Goal: Information Seeking & Learning: Learn about a topic

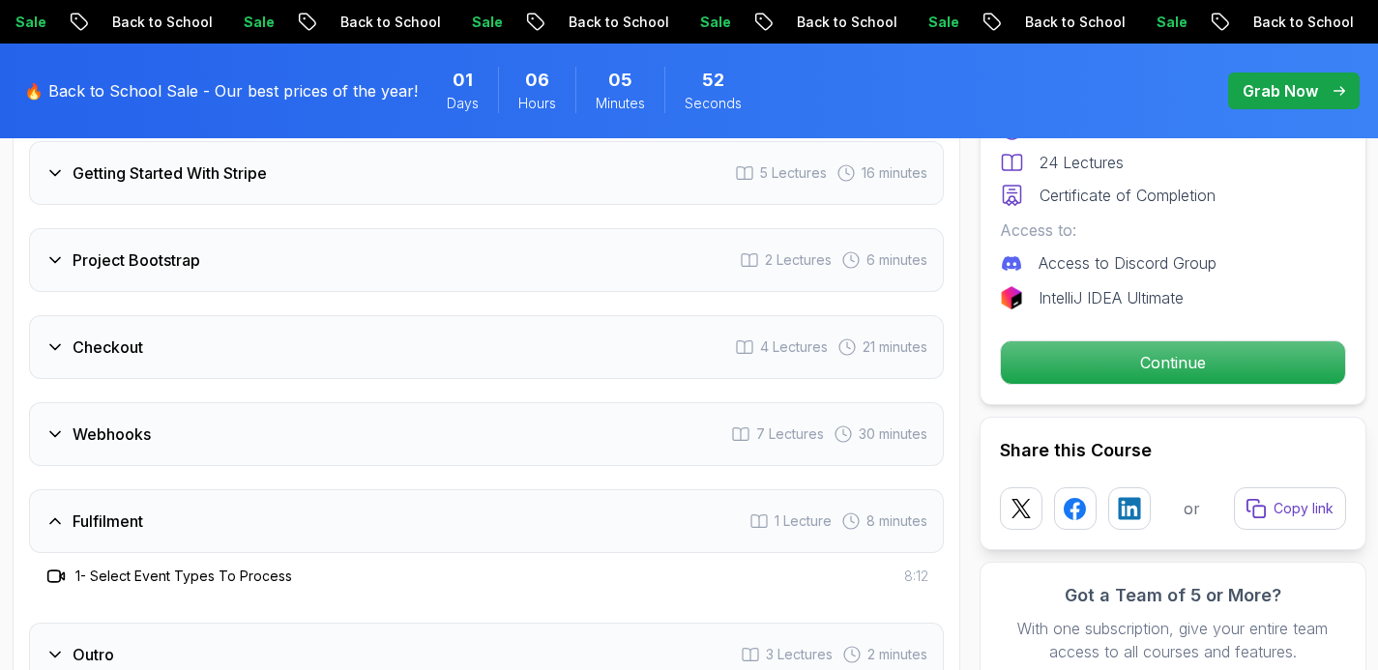
scroll to position [2759, 0]
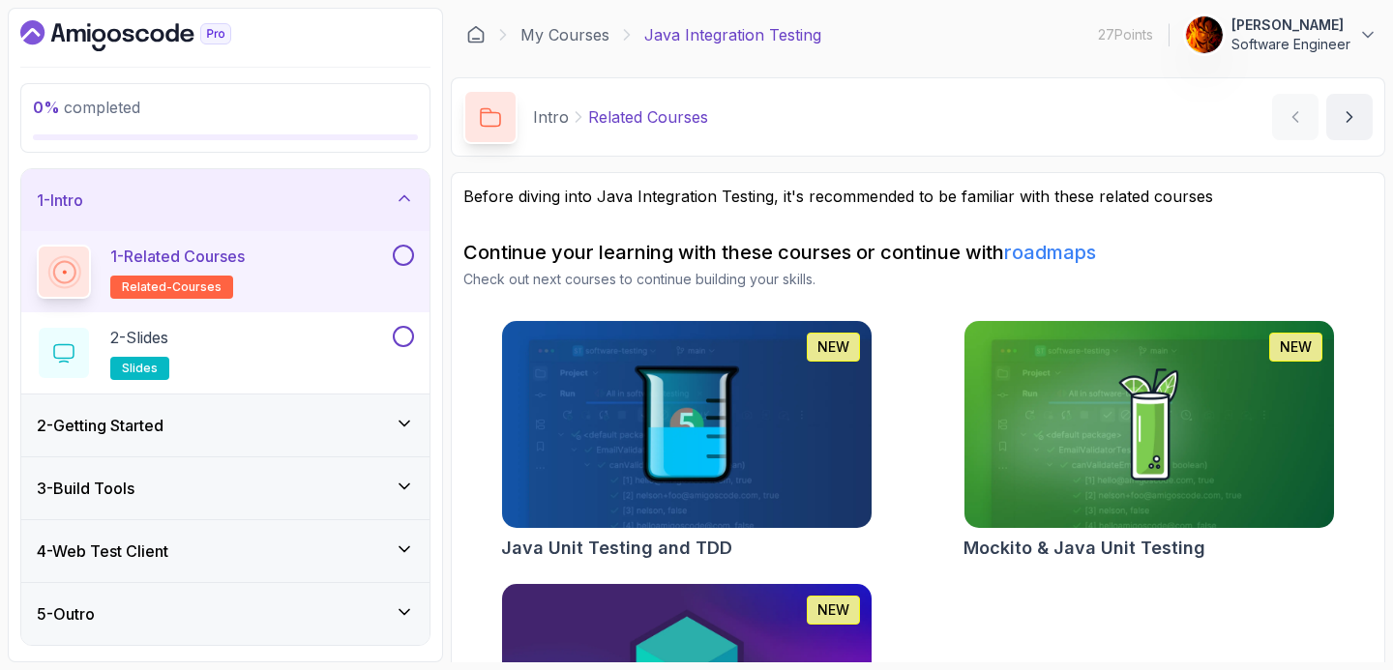
scroll to position [181, 0]
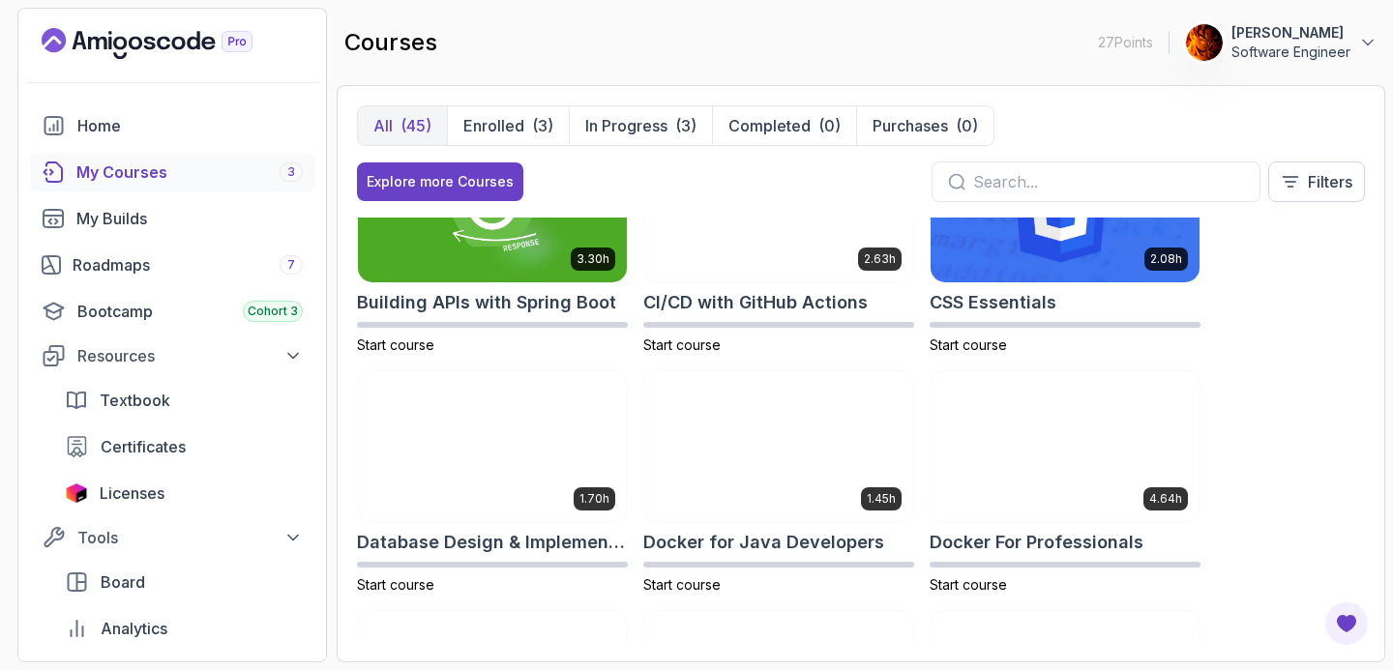
scroll to position [330, 0]
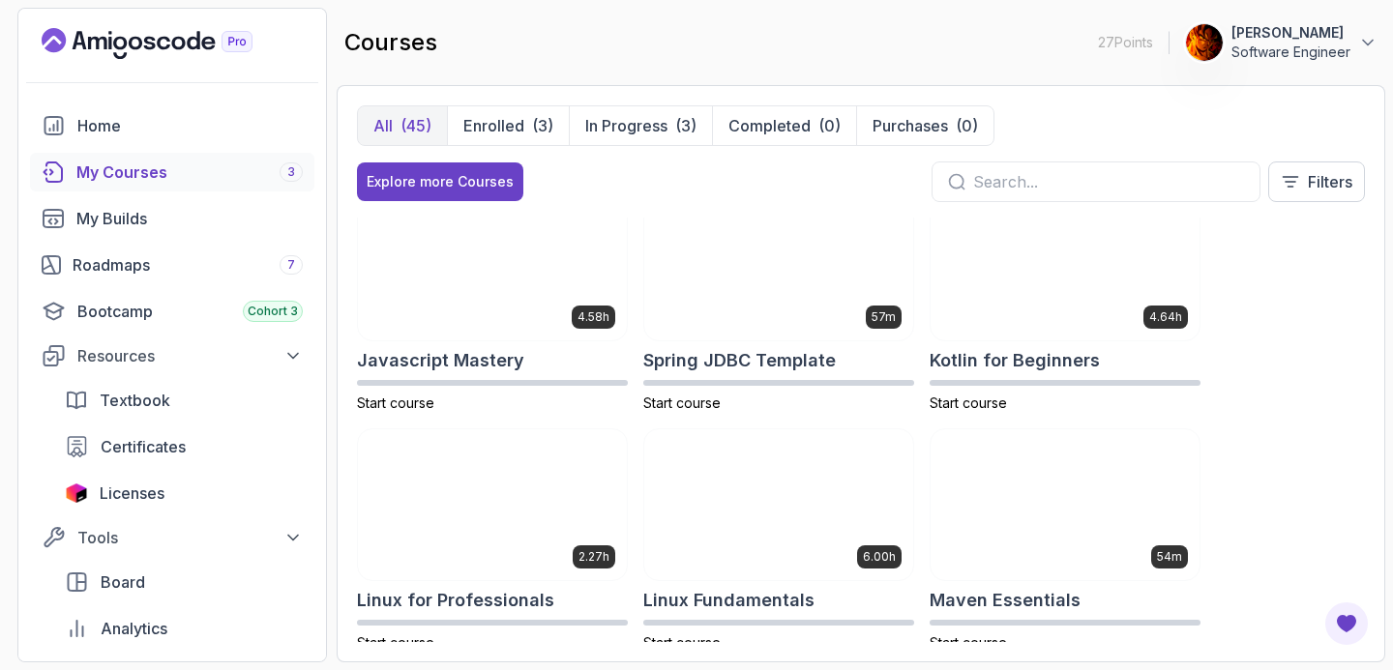
scroll to position [2187, 0]
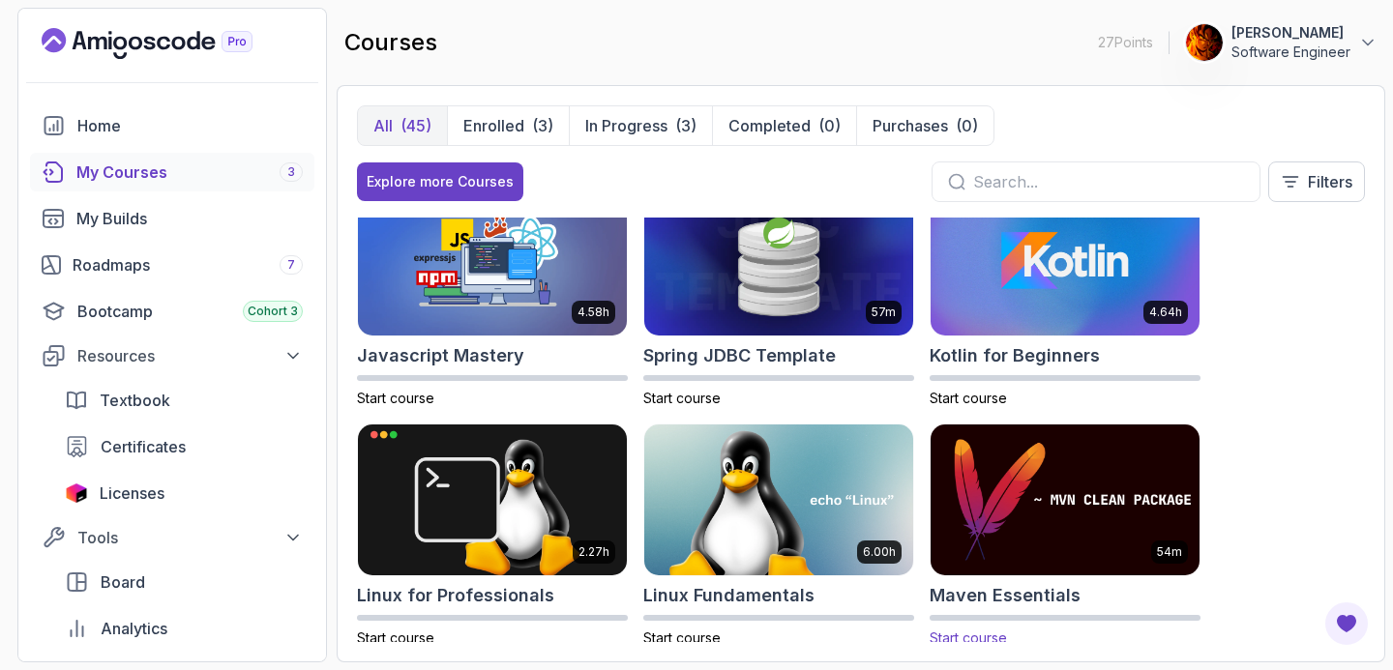
click at [1032, 471] on img at bounding box center [1065, 500] width 282 height 158
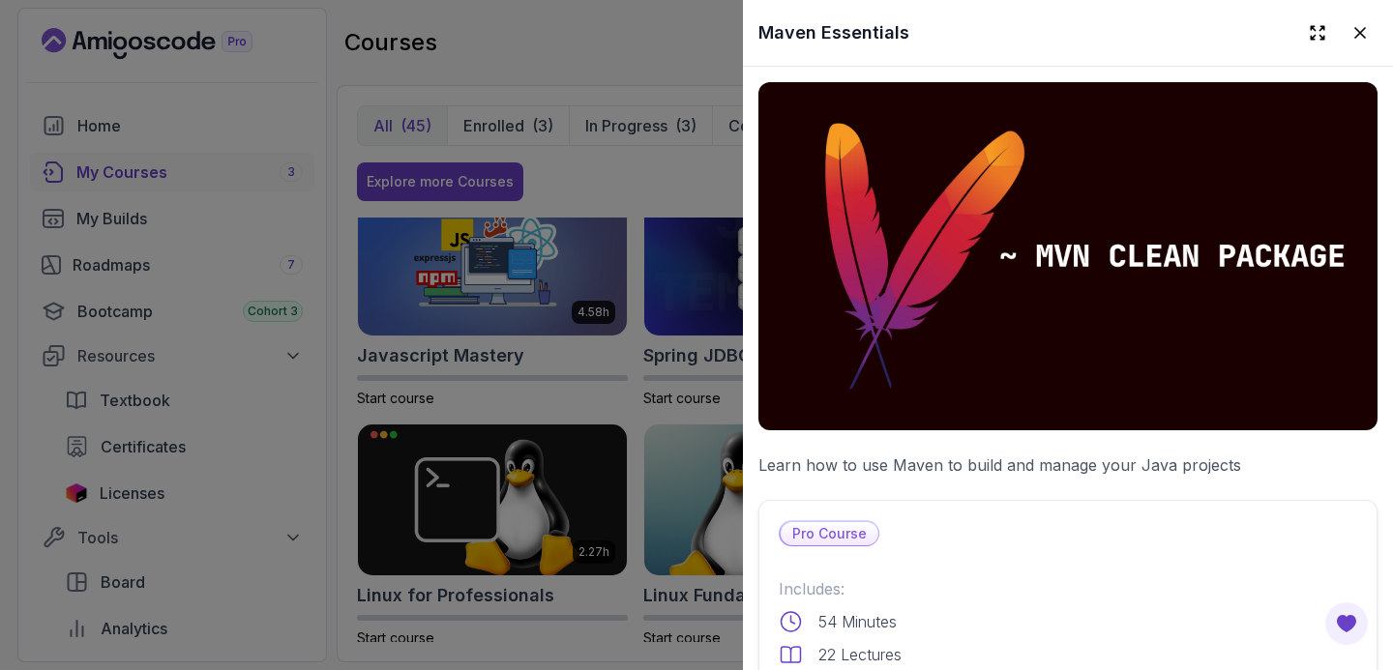
scroll to position [368, 0]
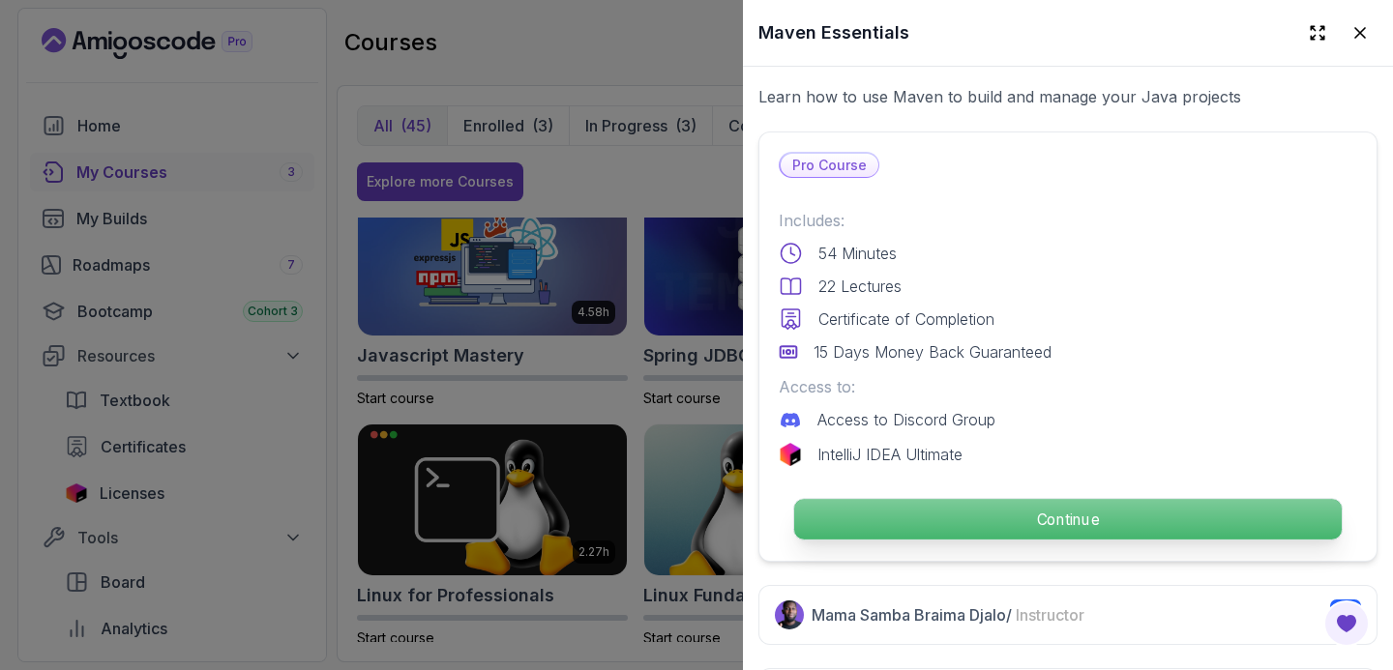
click at [958, 499] on p "Continue" at bounding box center [1067, 519] width 547 height 41
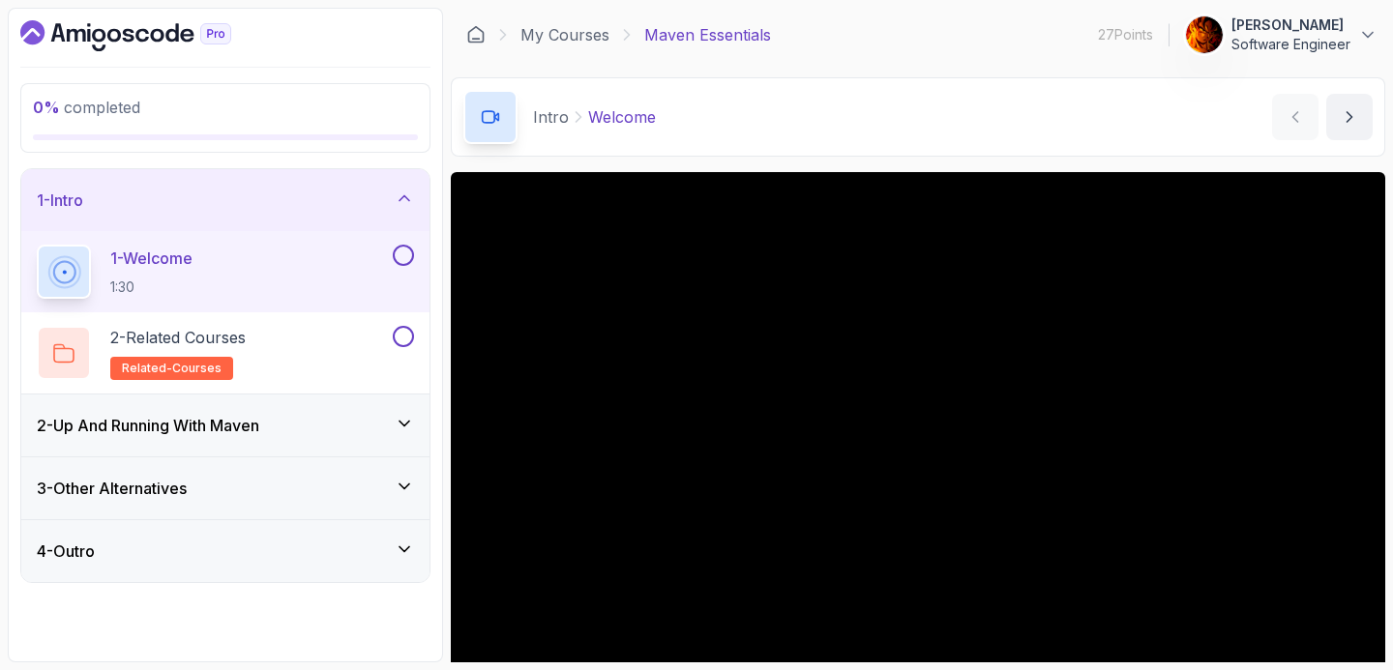
click at [367, 411] on div "2 - Up And Running With Maven" at bounding box center [225, 426] width 408 height 62
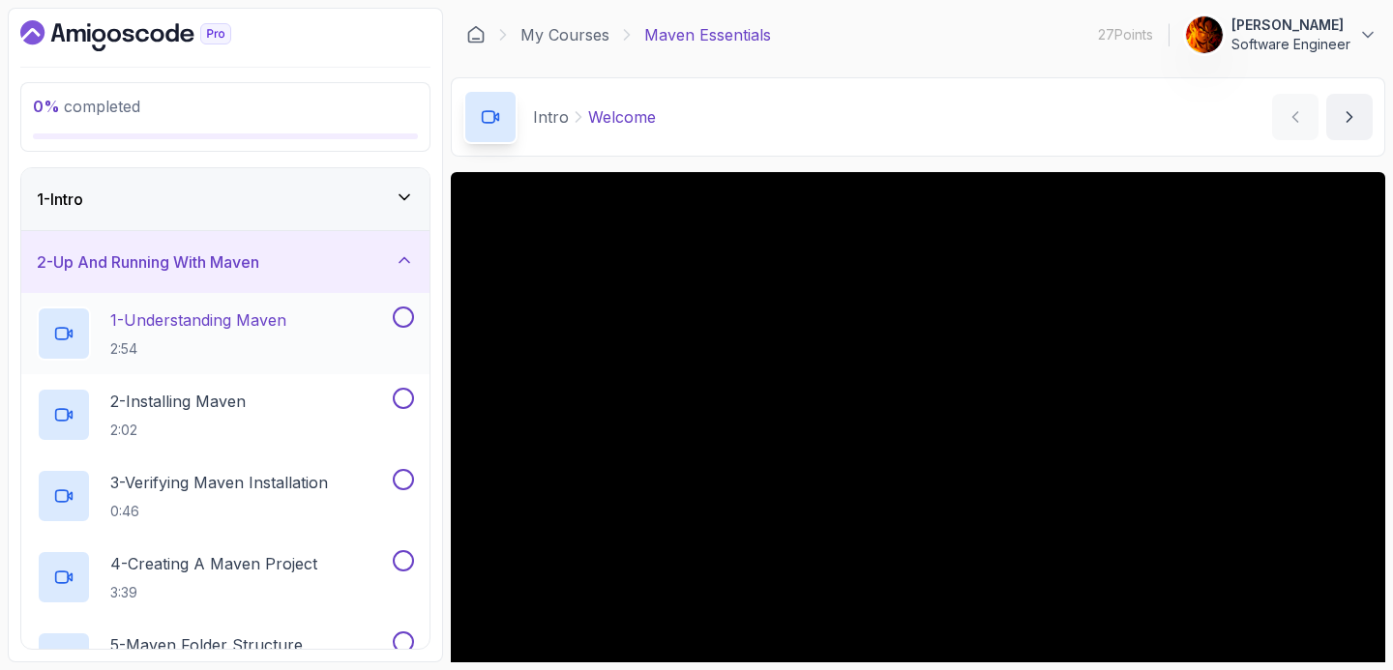
click at [400, 321] on button at bounding box center [403, 317] width 21 height 21
click at [332, 326] on div "1 - Understanding Maven 2:54" at bounding box center [213, 334] width 352 height 54
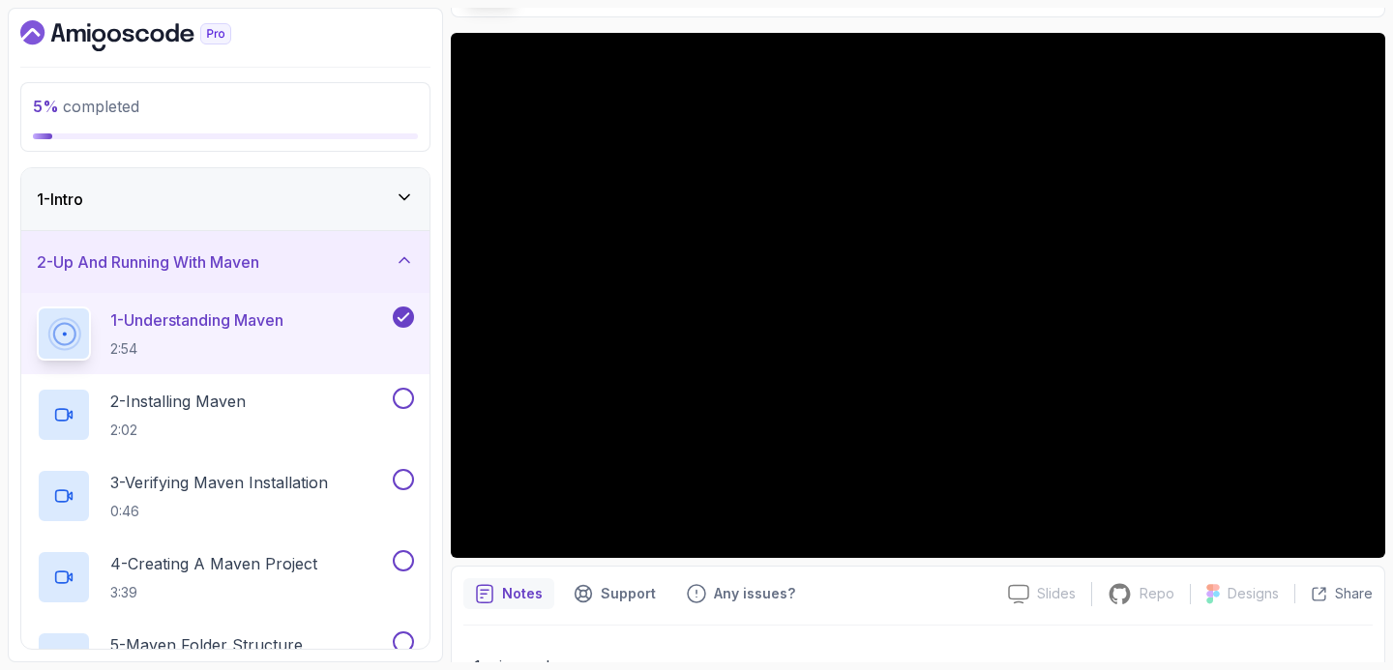
scroll to position [139, 0]
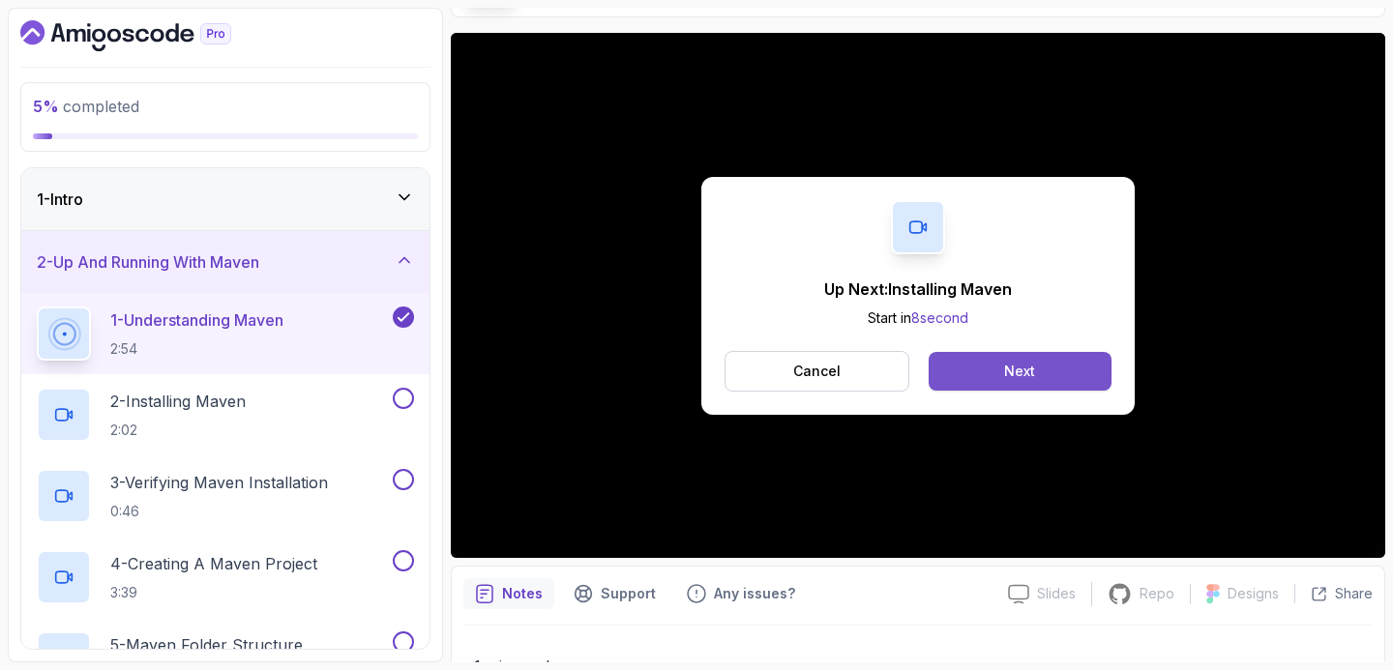
click at [1014, 379] on div "Next" at bounding box center [1019, 371] width 31 height 19
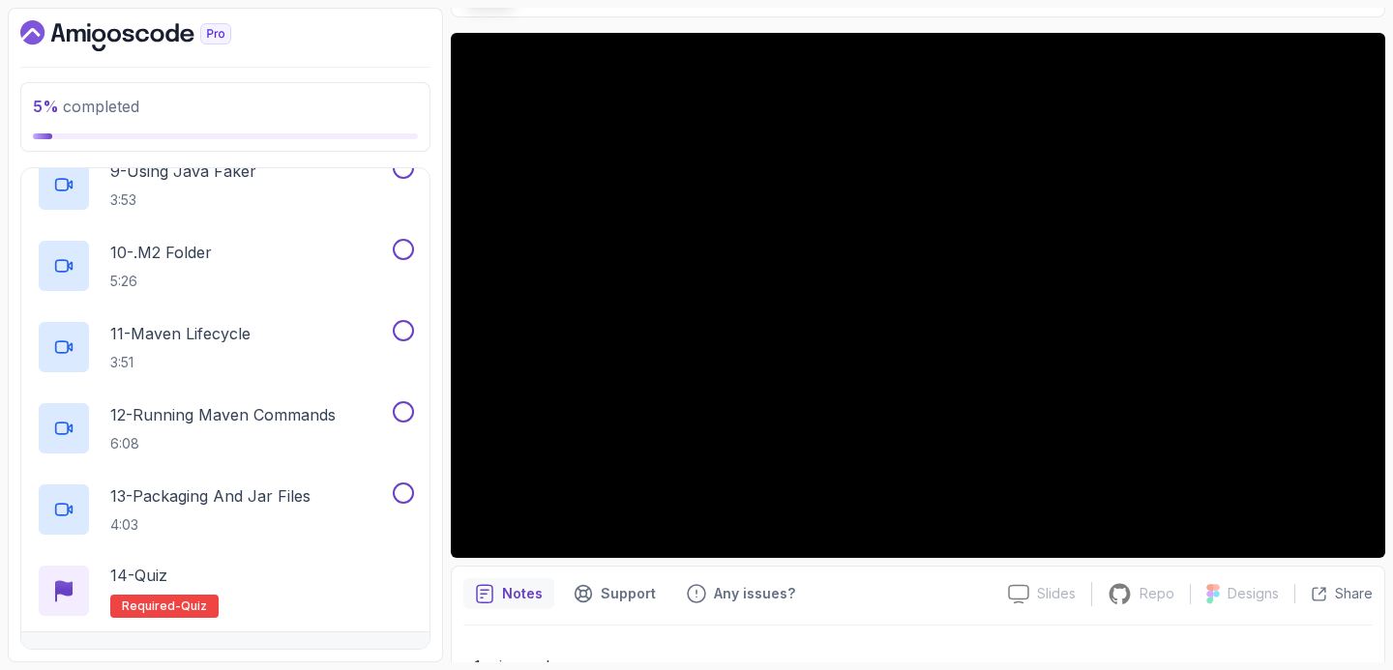
scroll to position [907, 0]
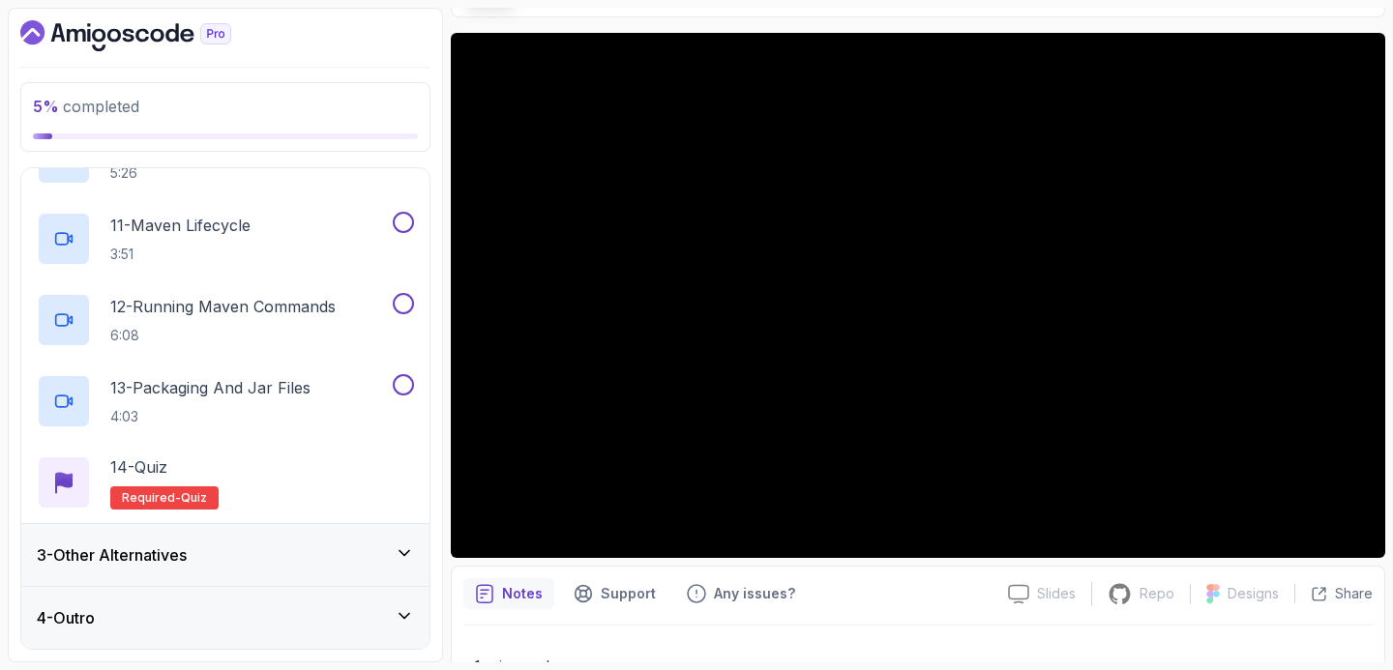
click at [297, 536] on div "3 - Other Alternatives" at bounding box center [225, 555] width 408 height 62
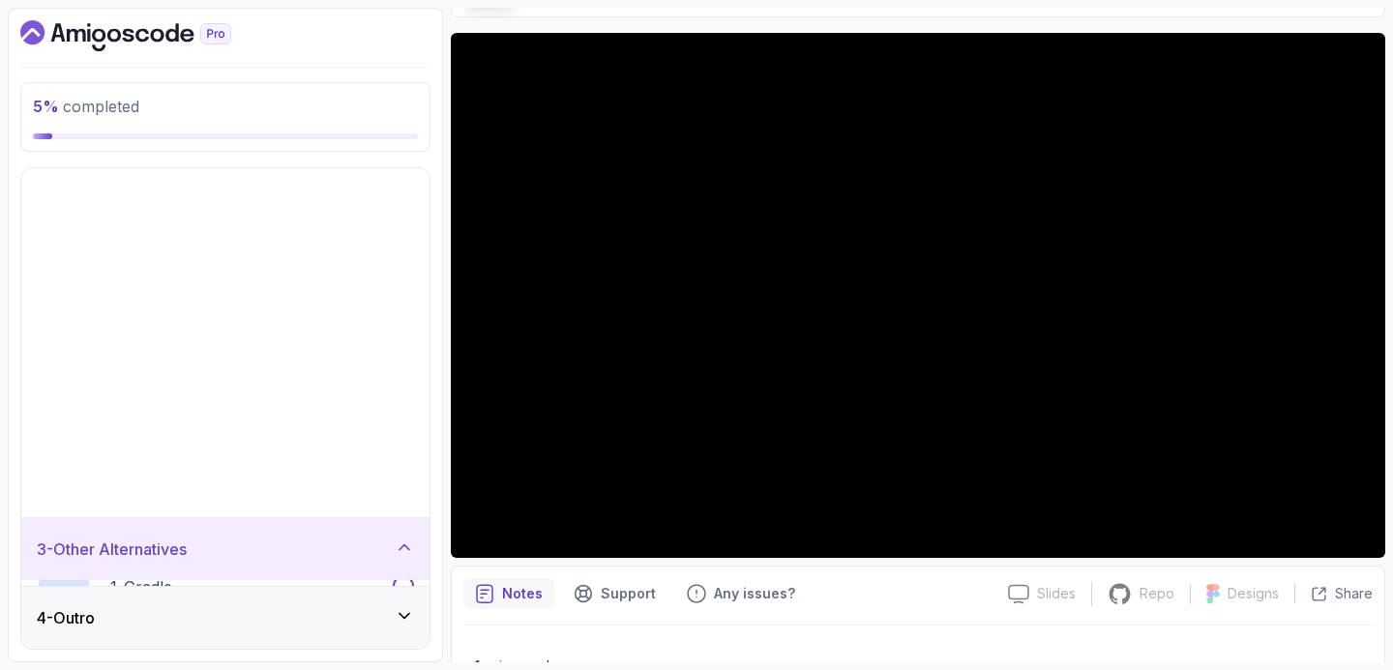
scroll to position [0, 0]
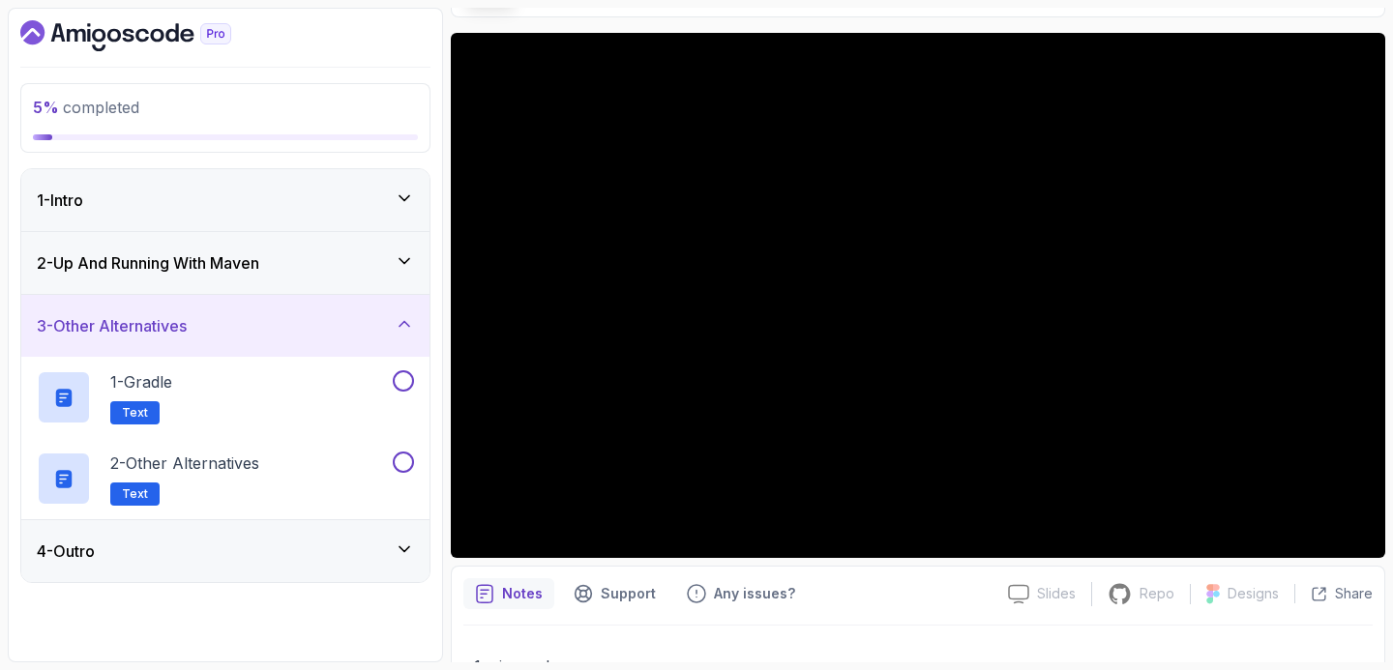
click at [330, 217] on div "1 - Intro" at bounding box center [225, 200] width 408 height 62
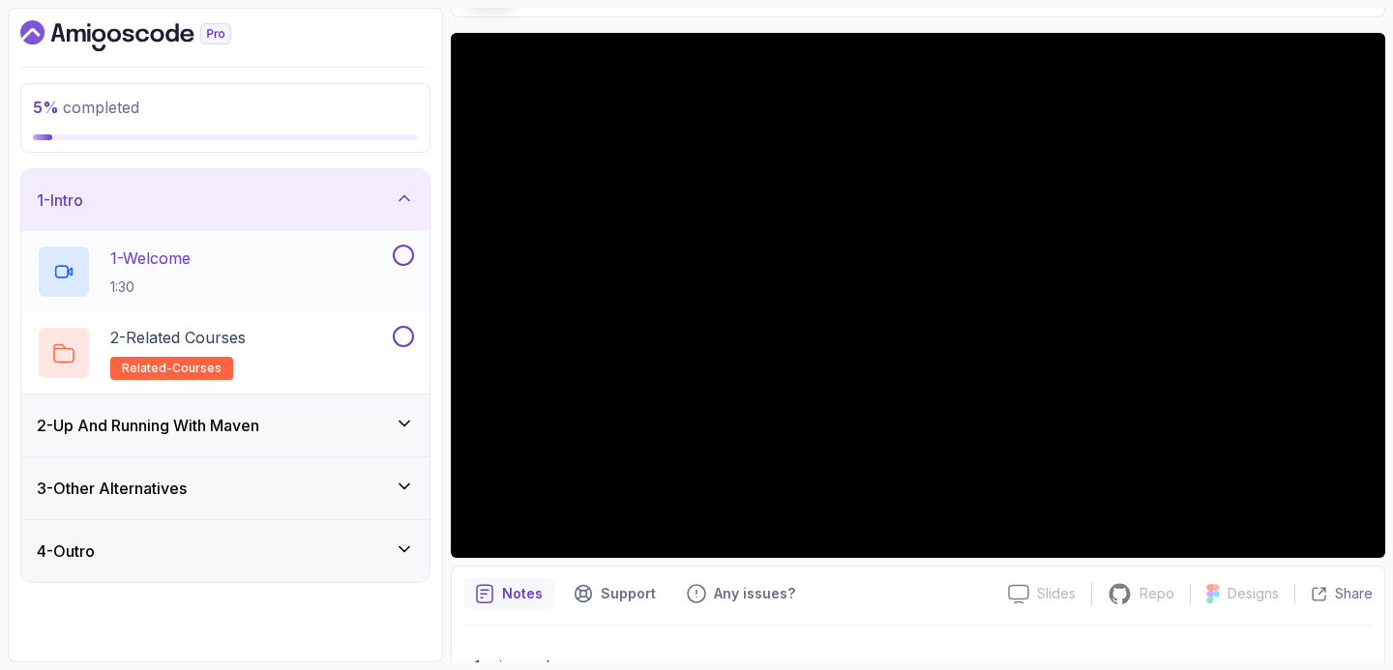
click at [414, 241] on div "1 - Welcome 1:30" at bounding box center [225, 271] width 408 height 81
click at [410, 253] on button at bounding box center [403, 255] width 21 height 21
click at [396, 337] on button at bounding box center [403, 336] width 21 height 21
click at [404, 199] on icon at bounding box center [404, 198] width 19 height 19
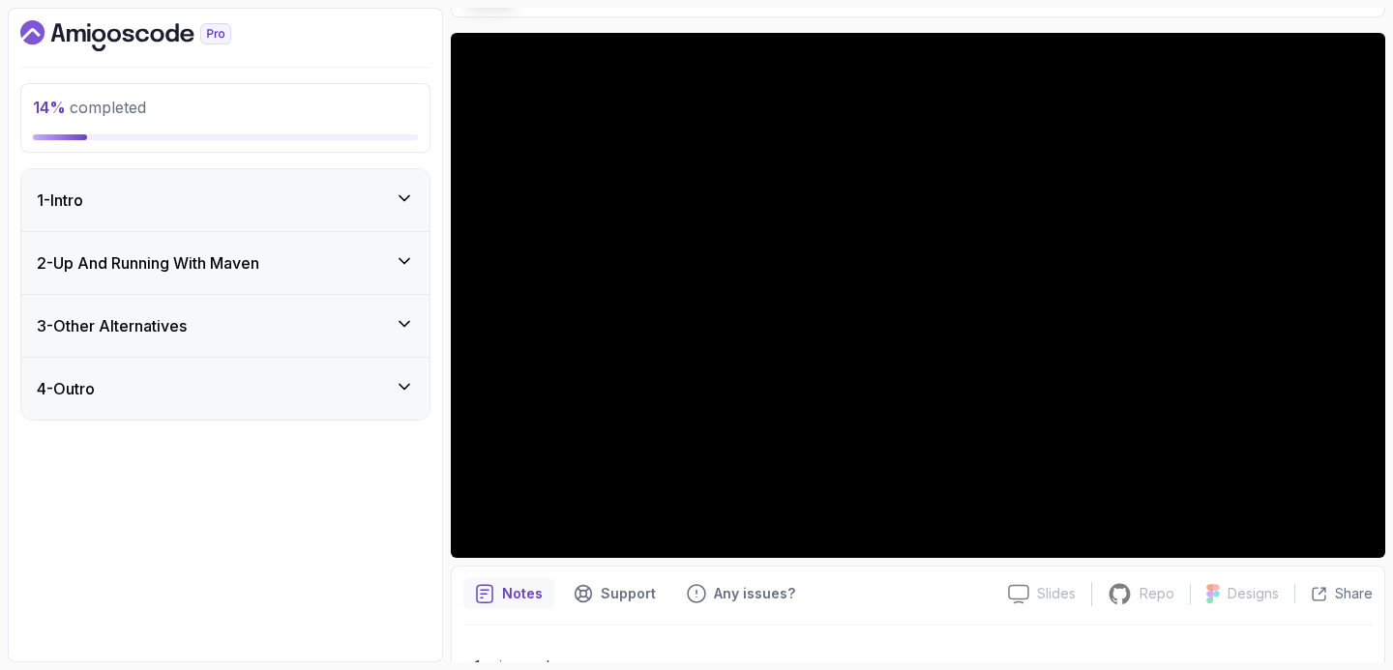
click at [344, 385] on div "4 - Outro" at bounding box center [225, 388] width 377 height 23
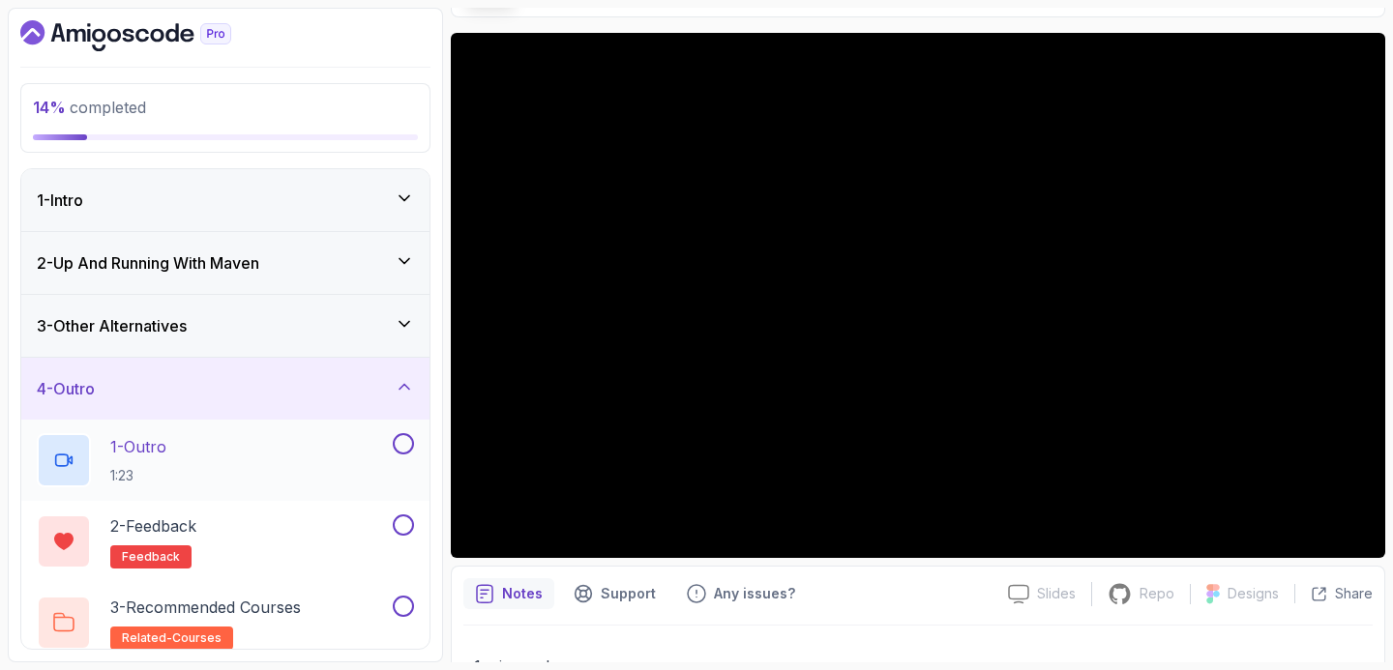
click at [400, 444] on button at bounding box center [403, 443] width 21 height 21
click at [400, 519] on button at bounding box center [403, 524] width 21 height 21
click at [407, 606] on button at bounding box center [403, 606] width 21 height 21
click at [406, 524] on button at bounding box center [403, 524] width 21 height 21
click at [405, 380] on icon at bounding box center [404, 386] width 19 height 19
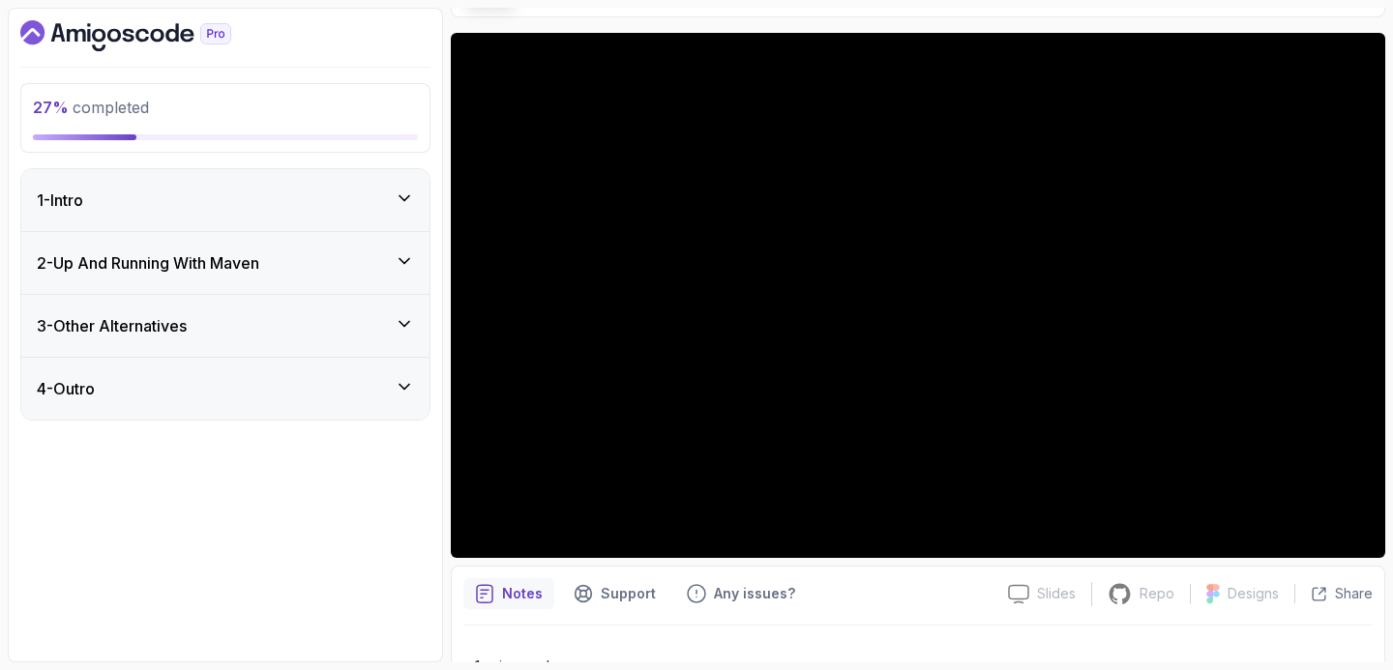
click at [346, 270] on div "2 - Up And Running With Maven" at bounding box center [225, 262] width 377 height 23
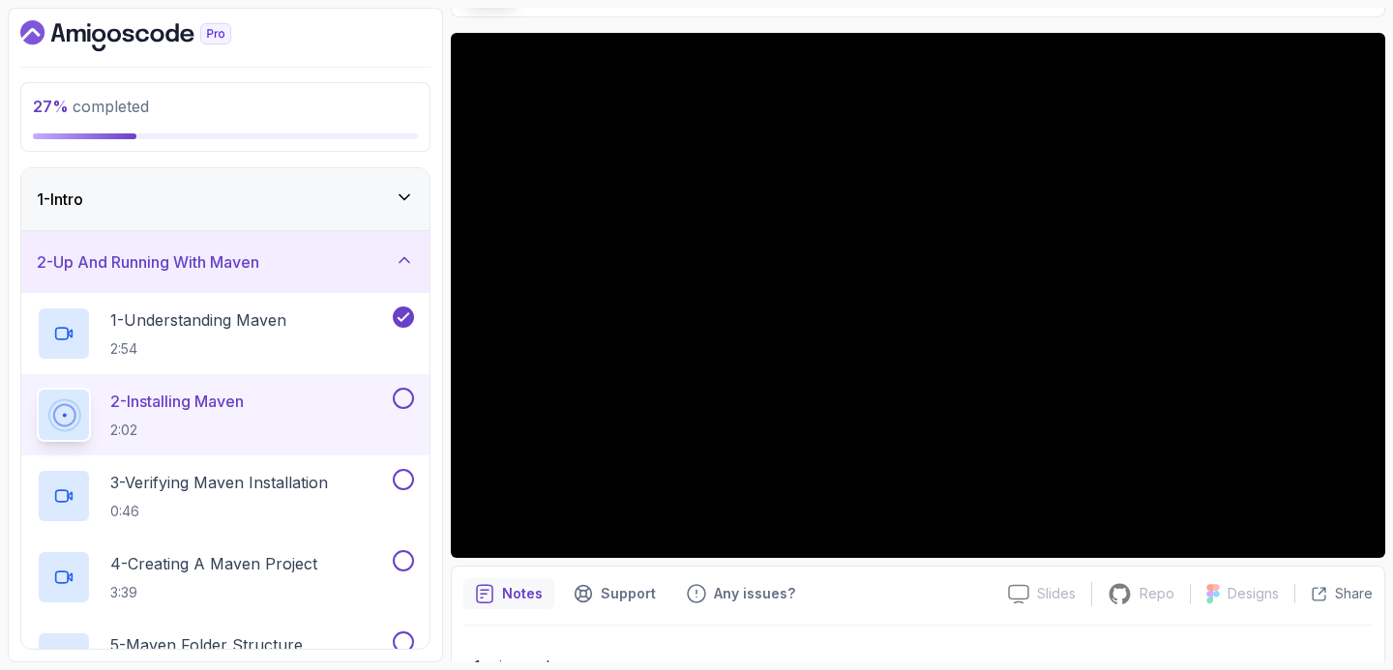
click at [402, 396] on button at bounding box center [403, 398] width 21 height 21
click at [366, 490] on div "3 - Verifying Maven Installation 0:46" at bounding box center [213, 496] width 352 height 54
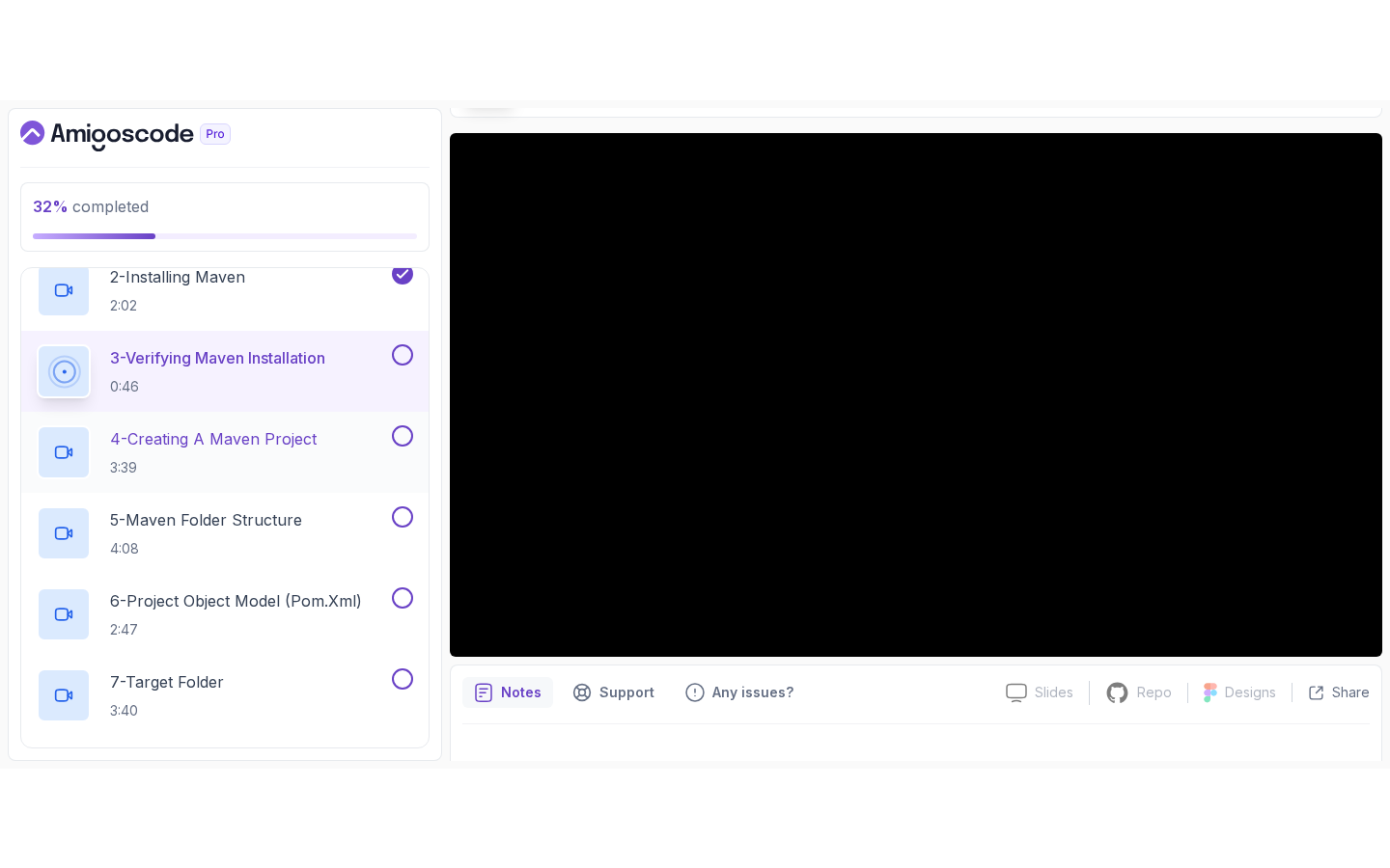
scroll to position [242, 0]
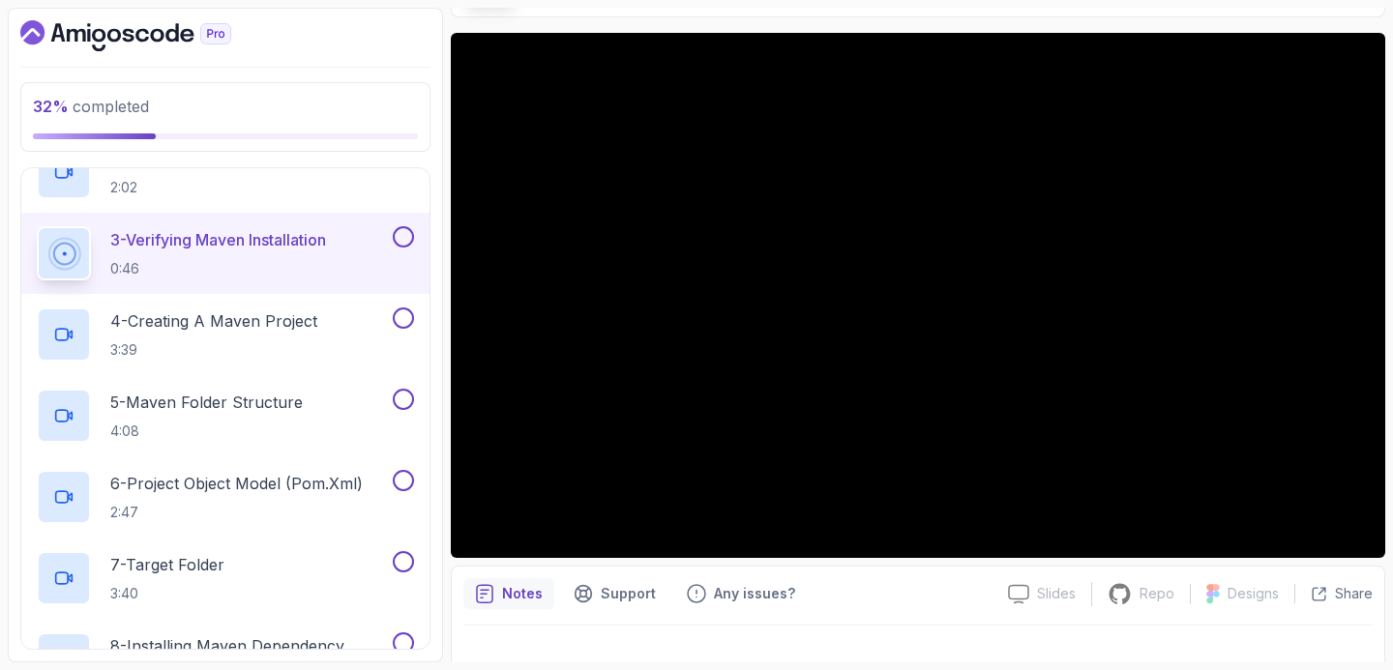
click at [404, 235] on button at bounding box center [403, 236] width 21 height 21
click at [323, 327] on div "4 - Creating A Maven Project 3:39" at bounding box center [213, 335] width 352 height 54
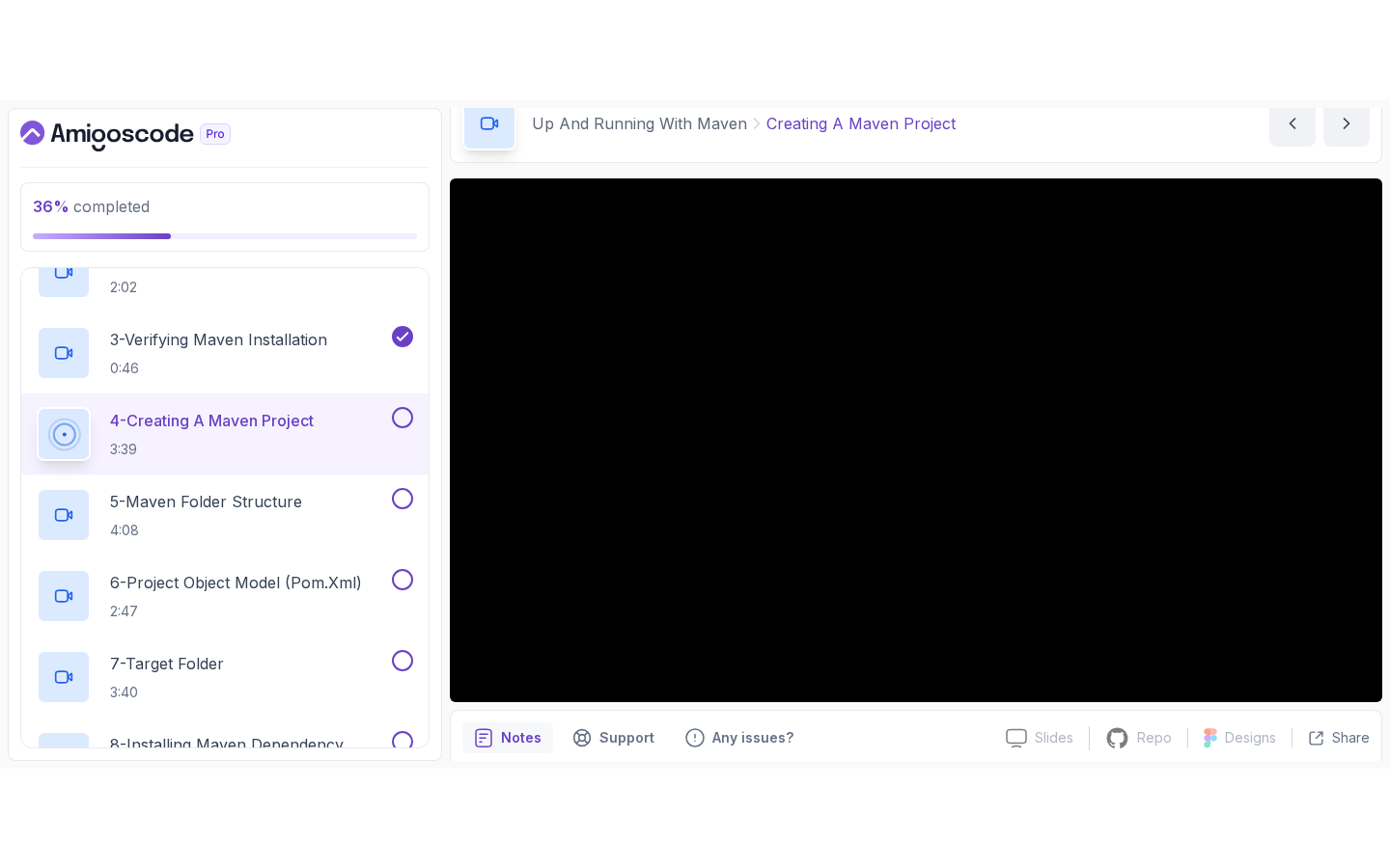
scroll to position [103, 0]
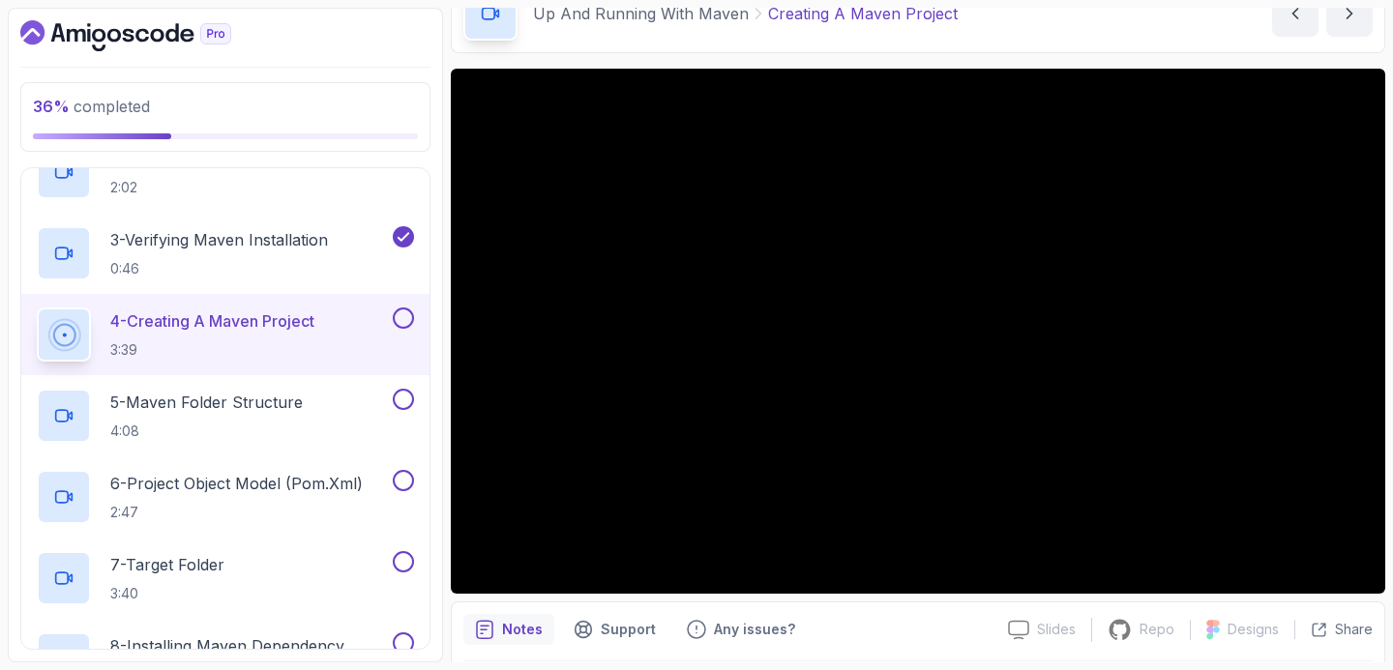
click at [405, 320] on button at bounding box center [403, 318] width 21 height 21
click at [303, 391] on p "5 - Maven Folder Structure" at bounding box center [206, 402] width 192 height 23
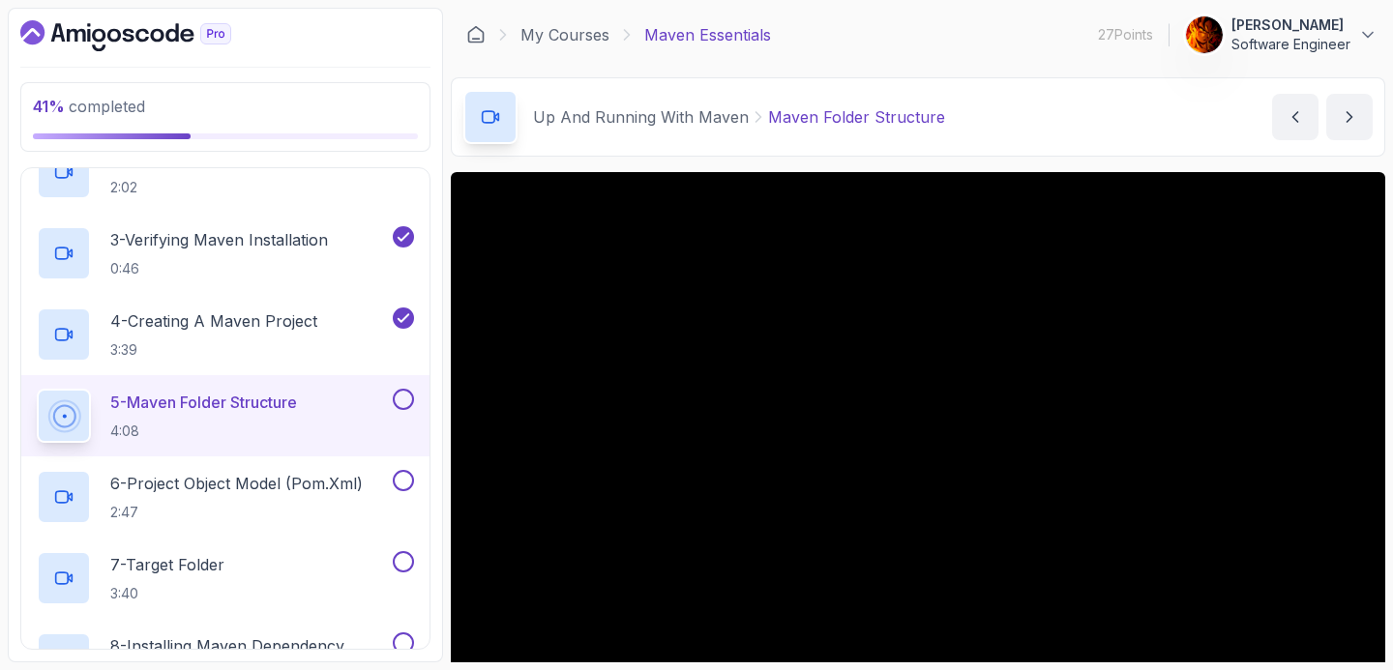
click at [397, 399] on button at bounding box center [403, 399] width 21 height 21
click at [327, 476] on p "6 - Project Object Model (pom.xml)" at bounding box center [236, 483] width 252 height 23
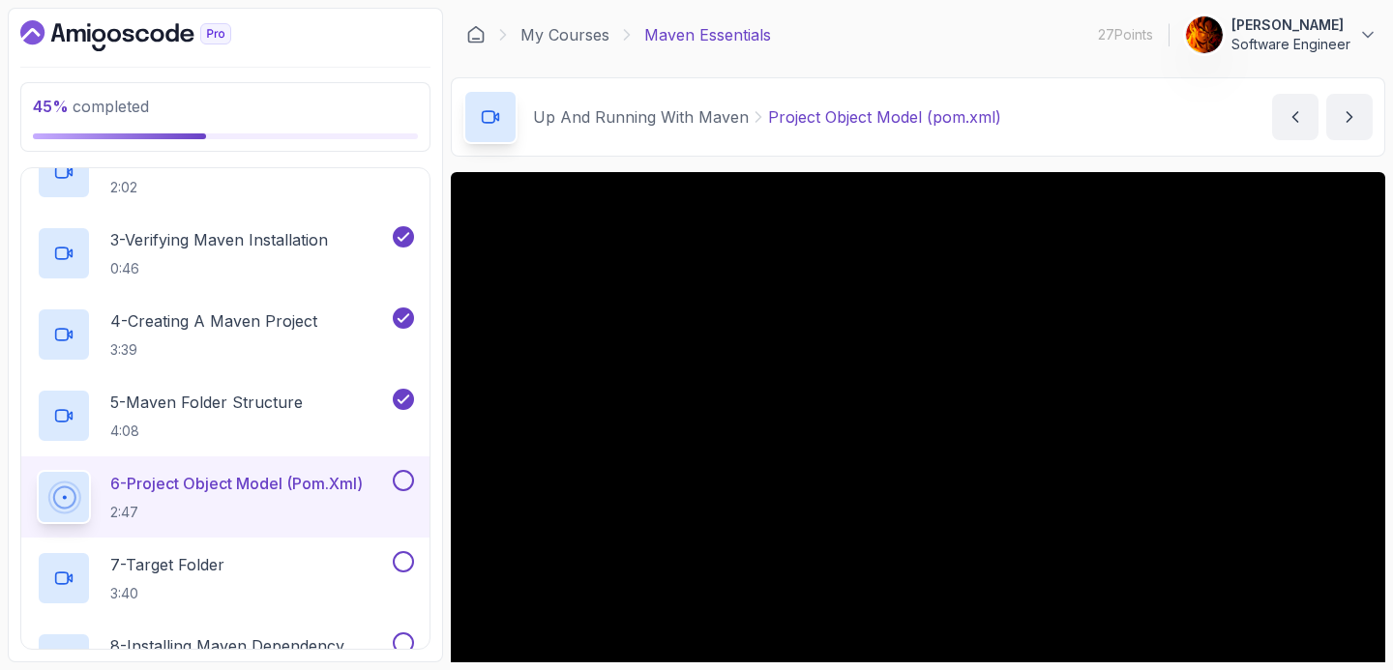
click at [396, 477] on button at bounding box center [403, 480] width 21 height 21
click at [1342, 117] on icon "next content" at bounding box center [1348, 116] width 19 height 19
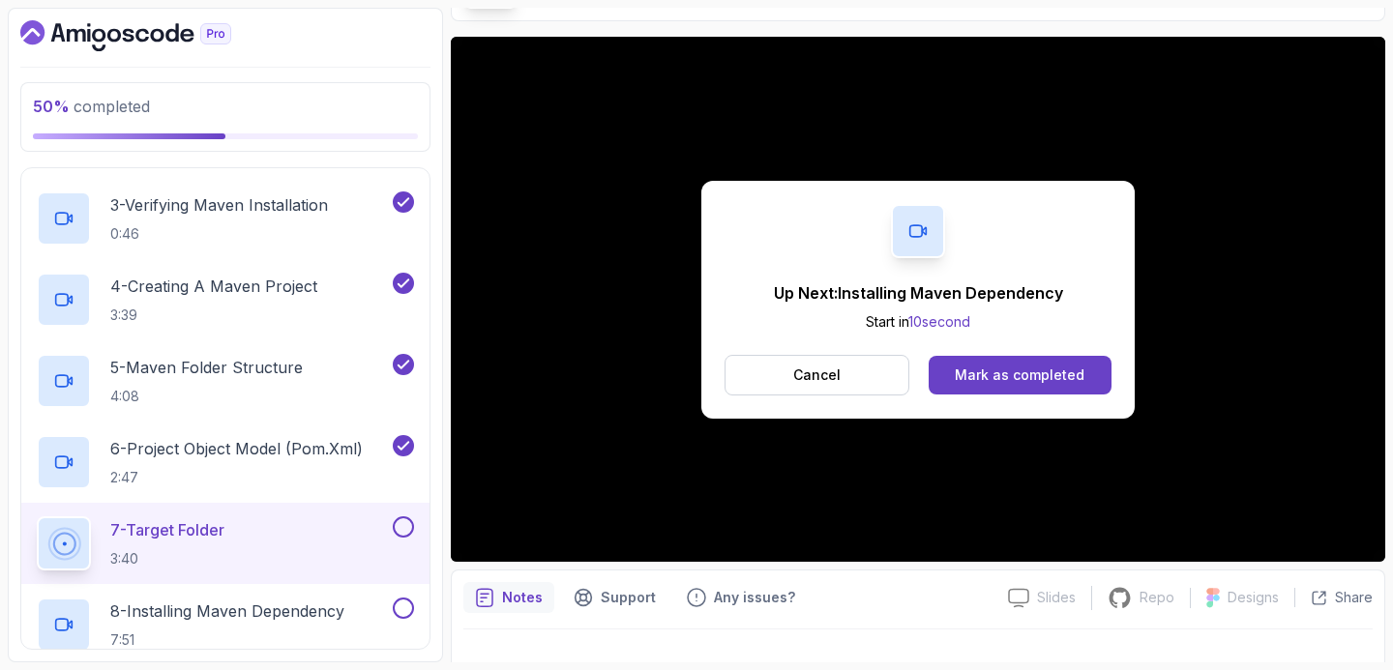
scroll to position [336, 0]
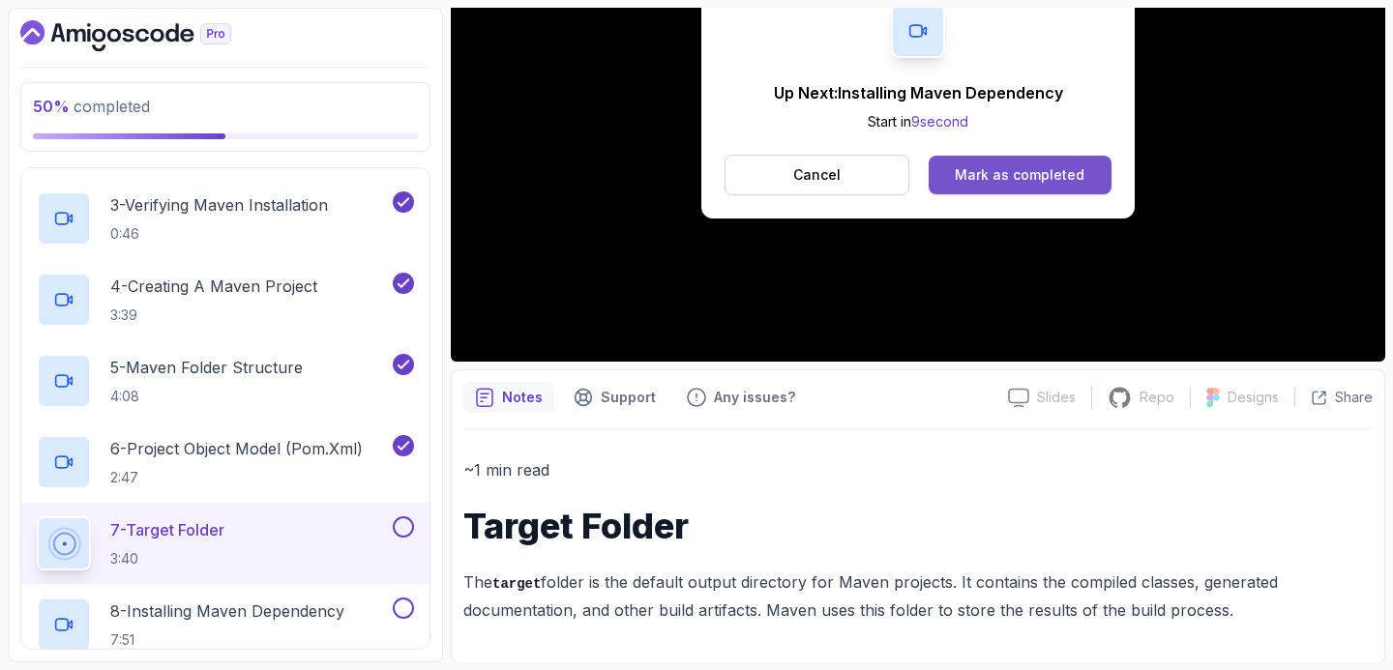
click at [1009, 158] on button "Mark as completed" at bounding box center [1019, 175] width 183 height 39
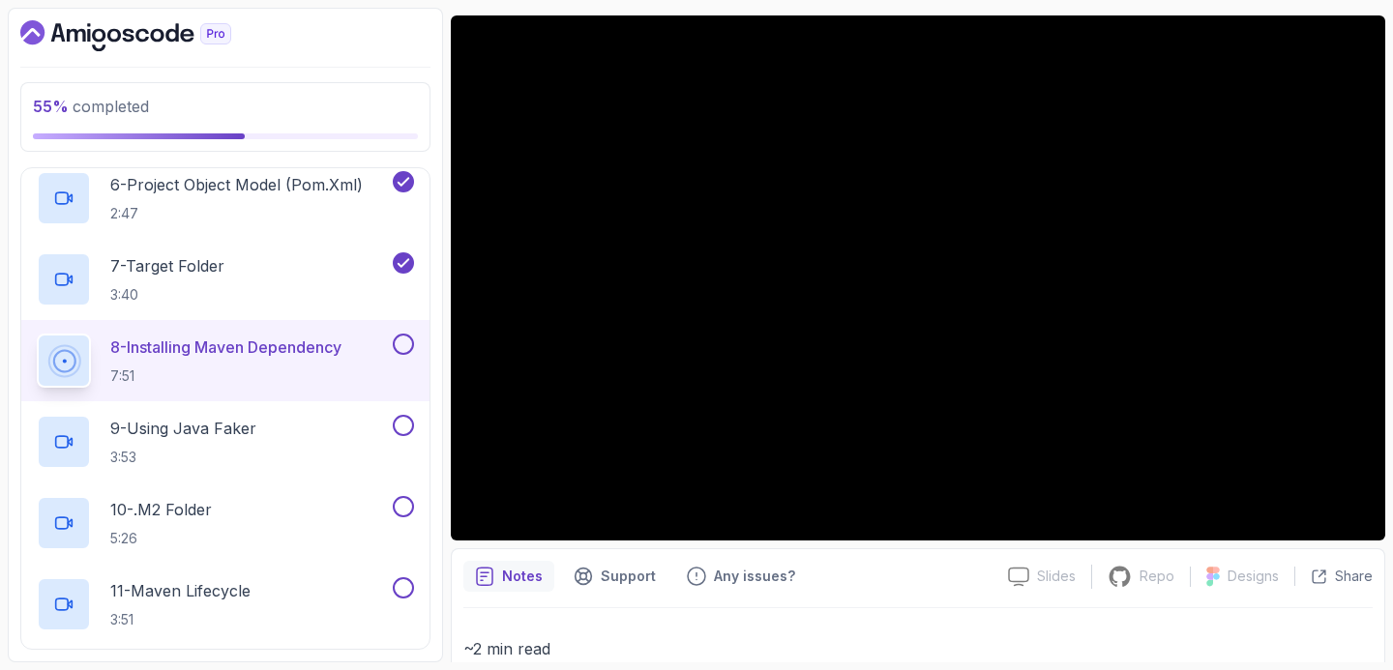
scroll to position [542, 0]
click at [409, 346] on button at bounding box center [403, 344] width 21 height 21
click at [356, 430] on div "9 - Using Java Faker 3:53" at bounding box center [213, 442] width 352 height 54
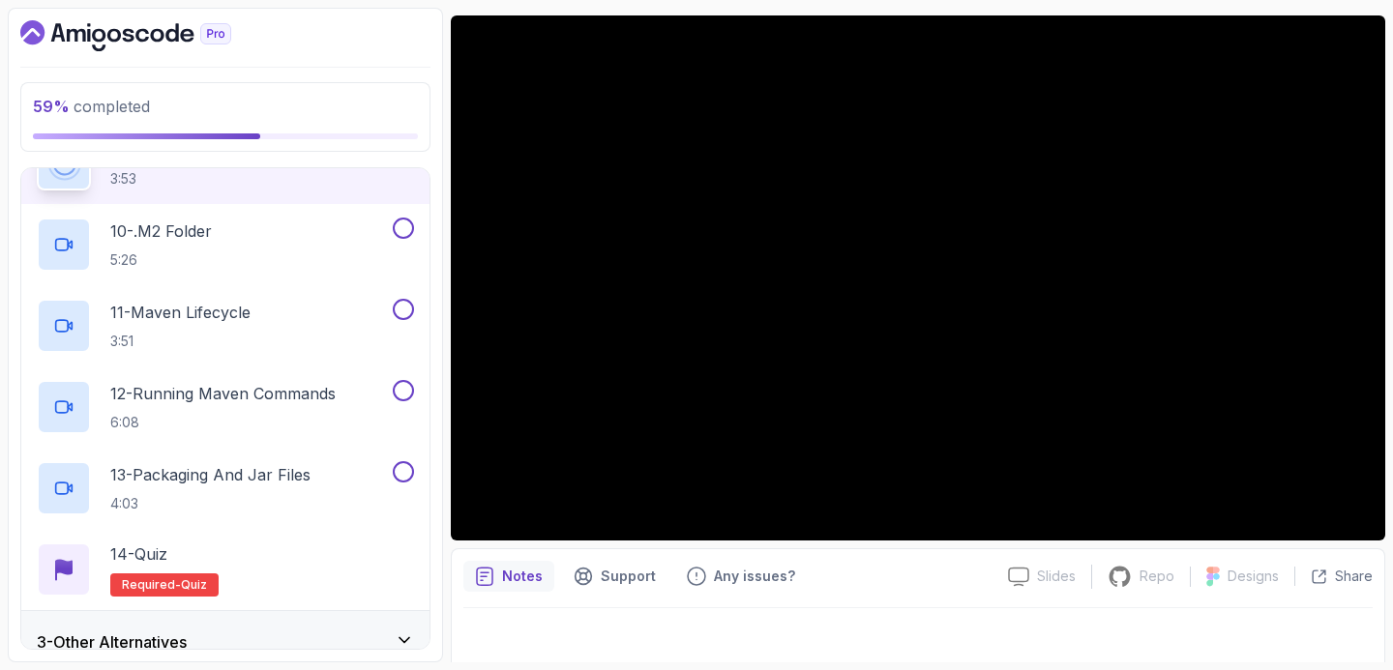
scroll to position [737, 0]
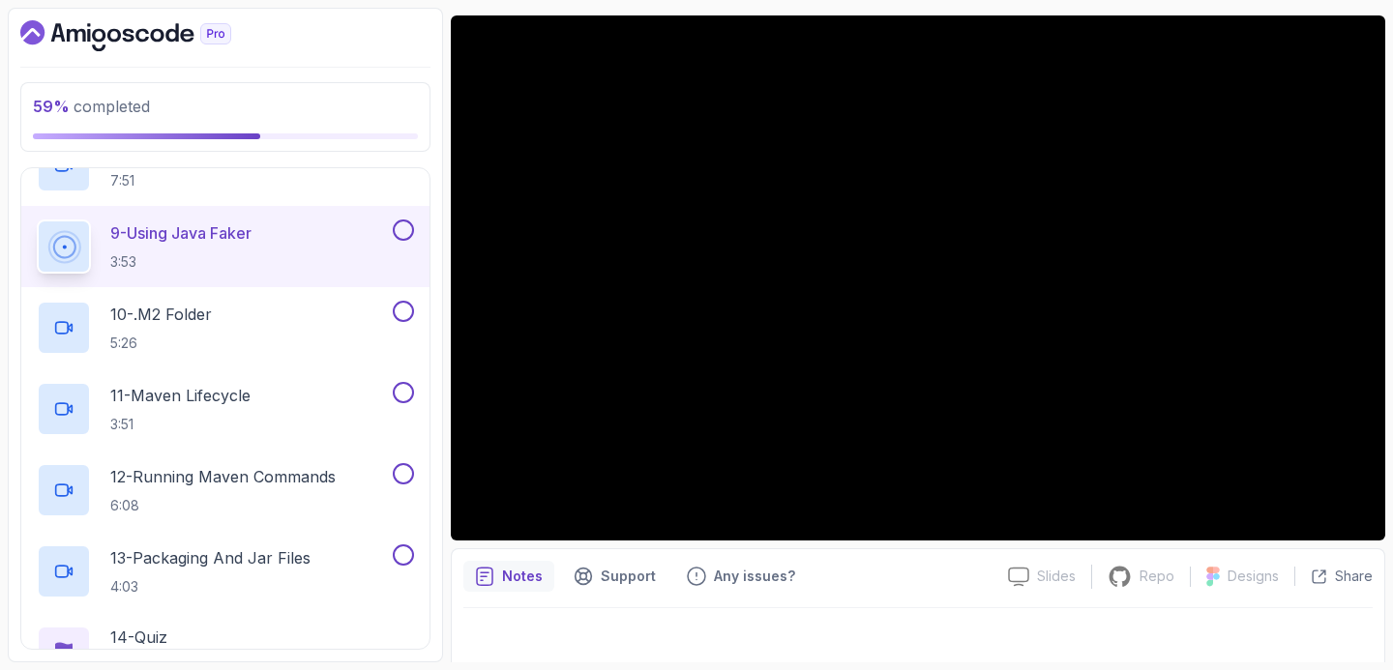
click at [399, 229] on button at bounding box center [403, 230] width 21 height 21
click at [333, 306] on div "10 - .m2 Folder 5:26" at bounding box center [213, 328] width 352 height 54
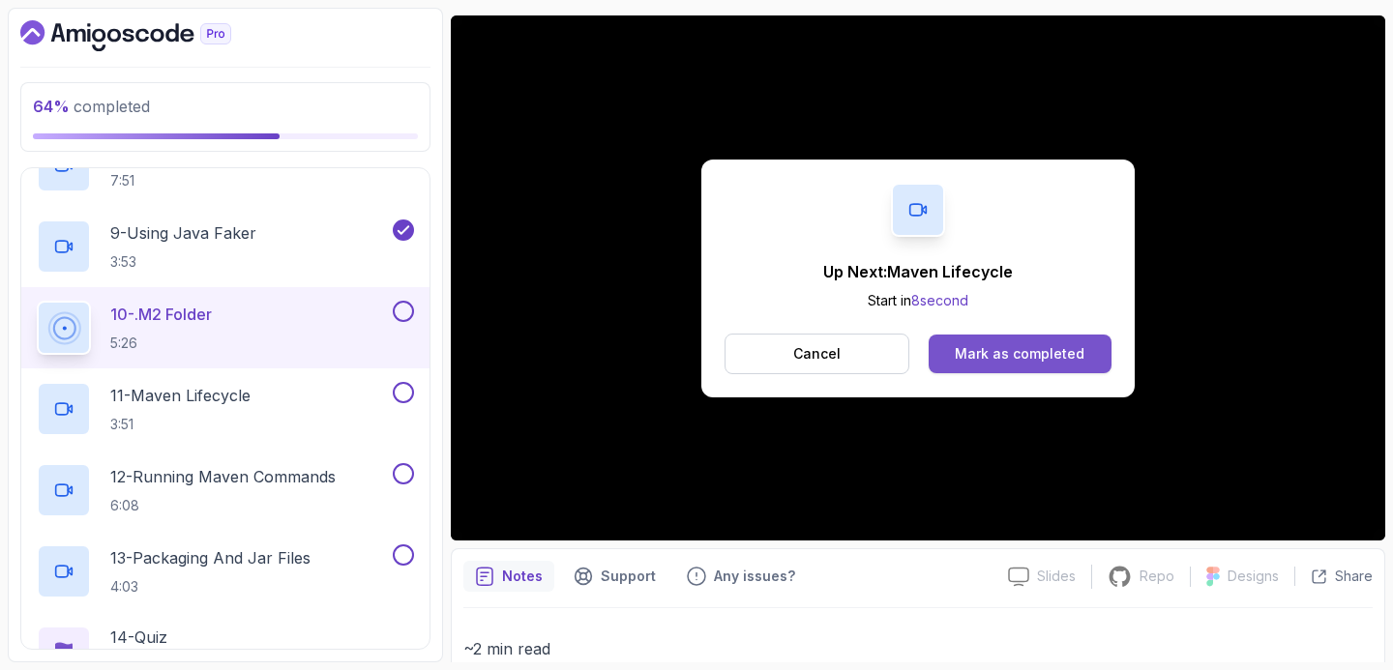
click at [973, 347] on div "Mark as completed" at bounding box center [1019, 353] width 130 height 19
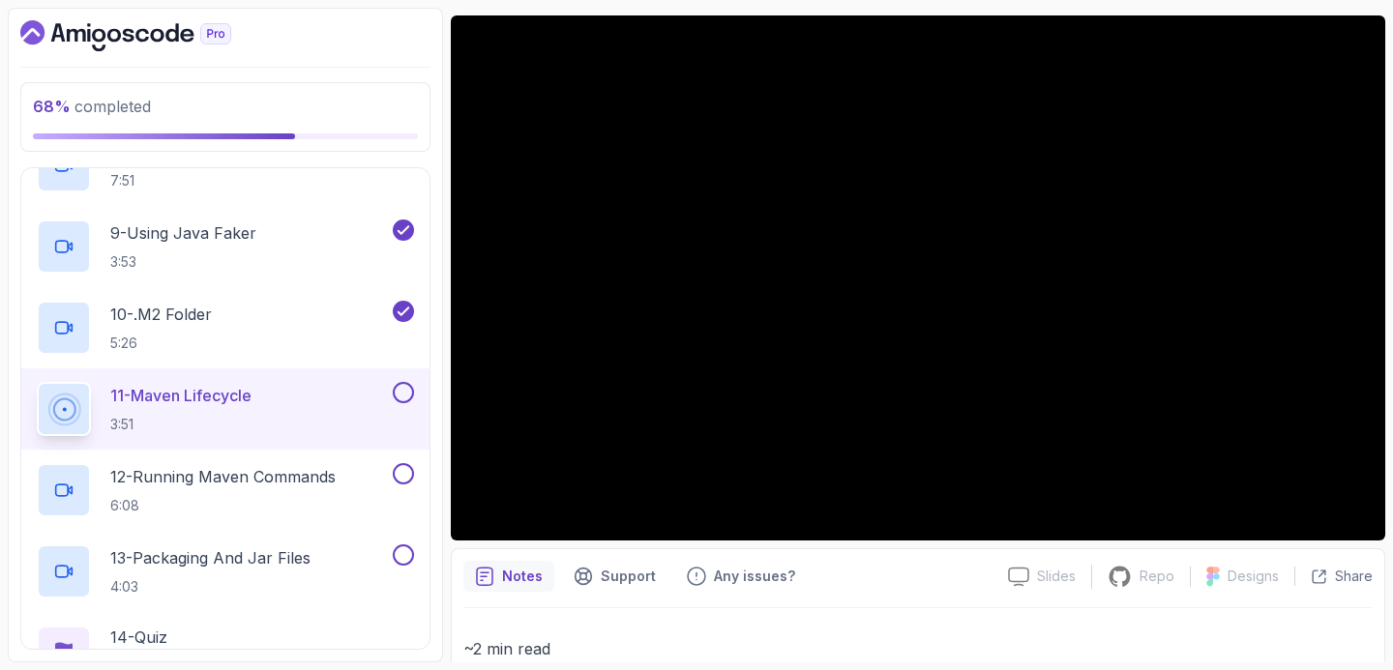
click at [297, 422] on div "11 - Maven Lifecycle 3:51" at bounding box center [213, 409] width 352 height 54
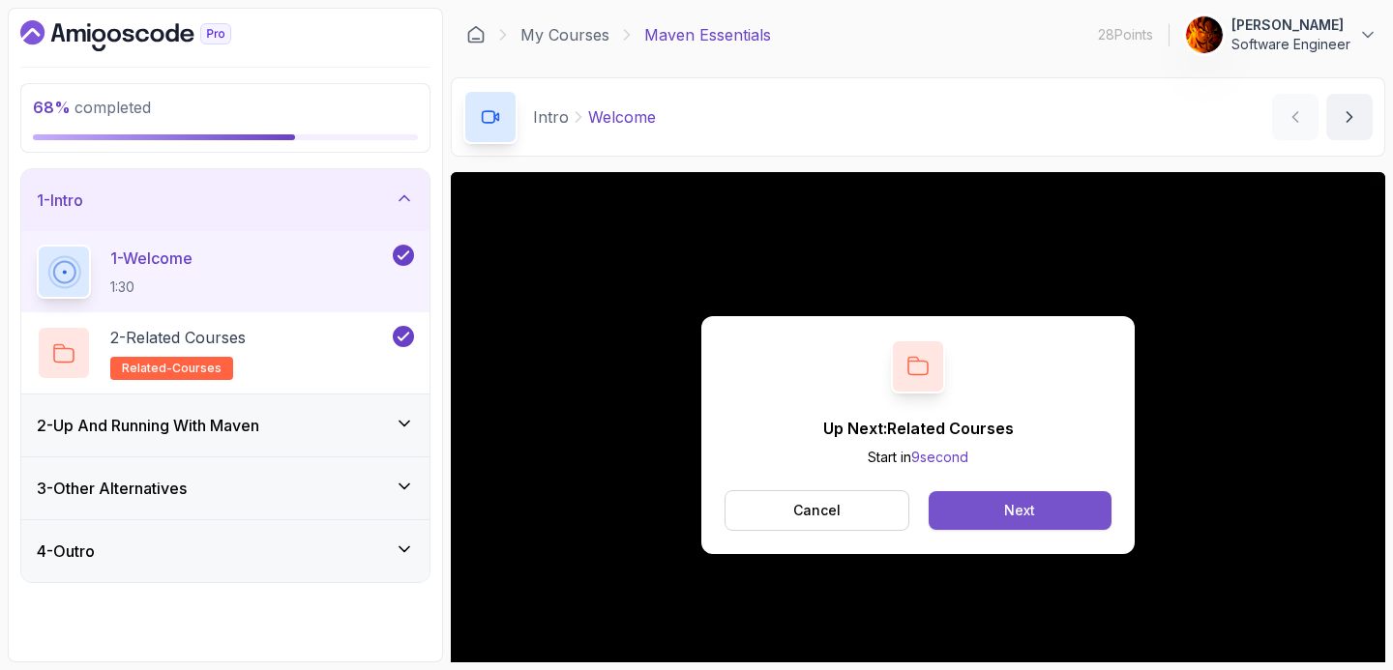
click at [982, 520] on button "Next" at bounding box center [1019, 510] width 183 height 39
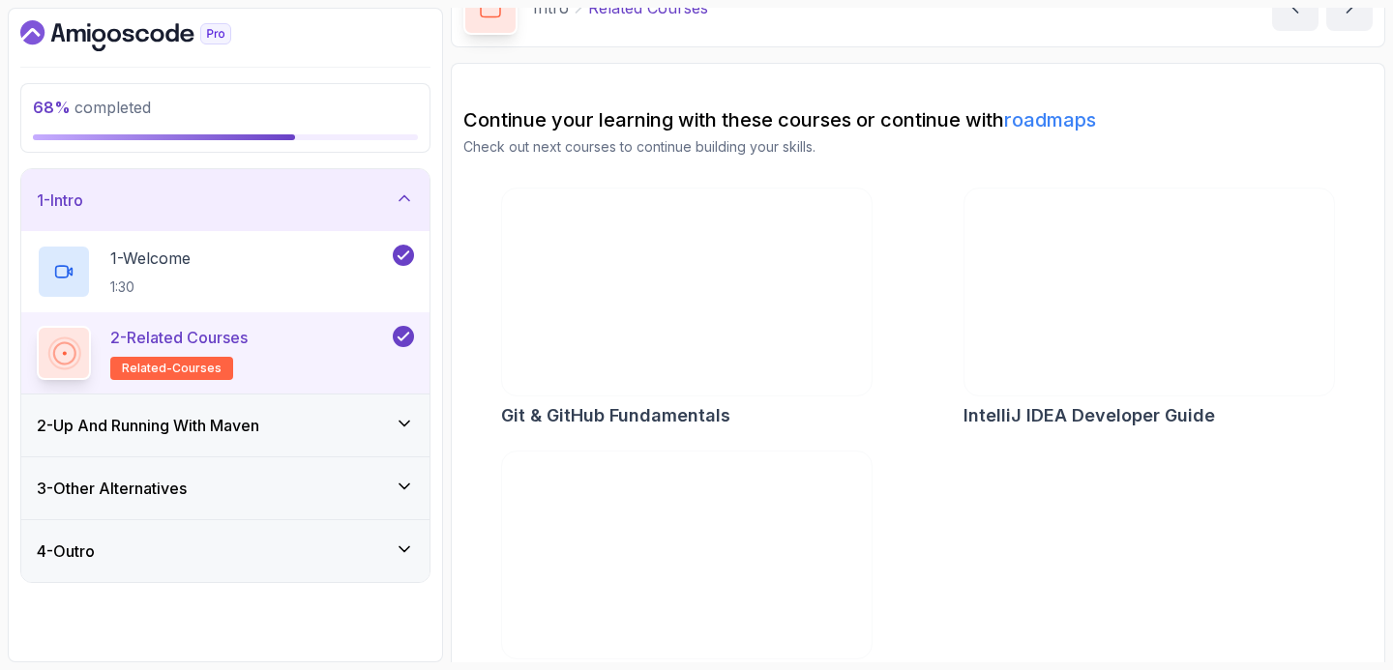
scroll to position [158, 0]
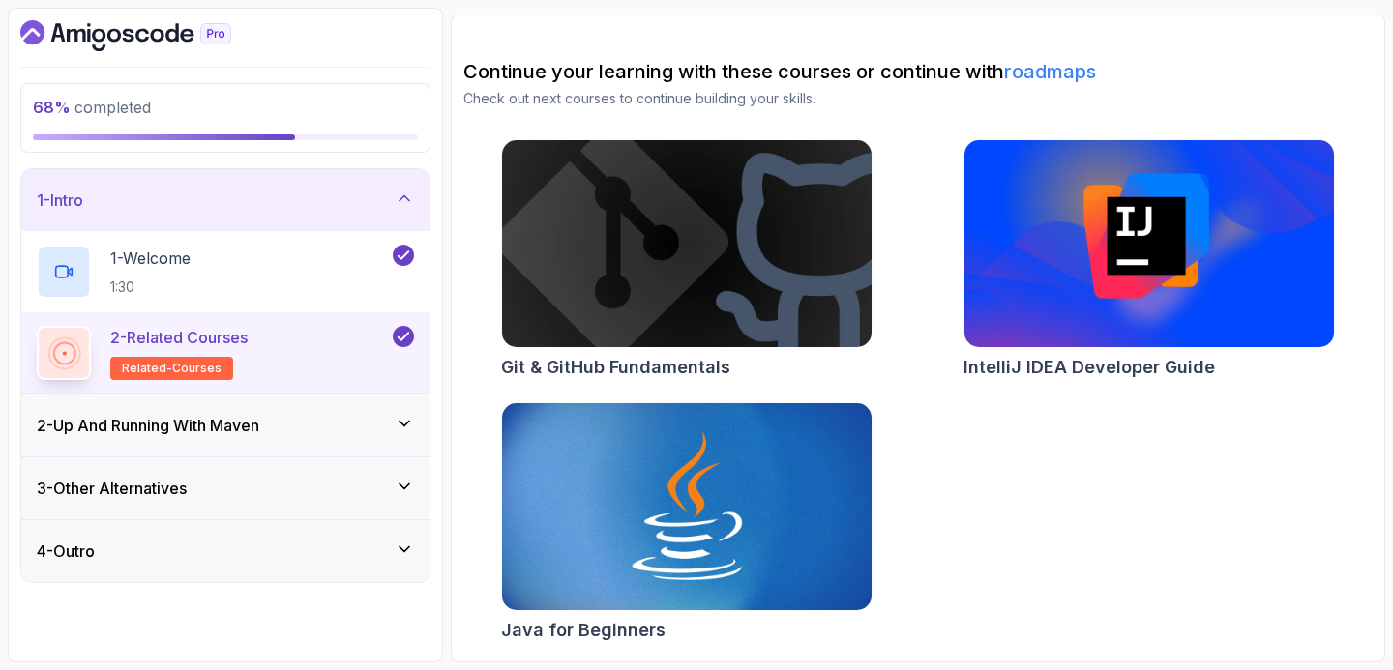
click at [250, 427] on h3 "2 - Up And Running With Maven" at bounding box center [148, 425] width 222 height 23
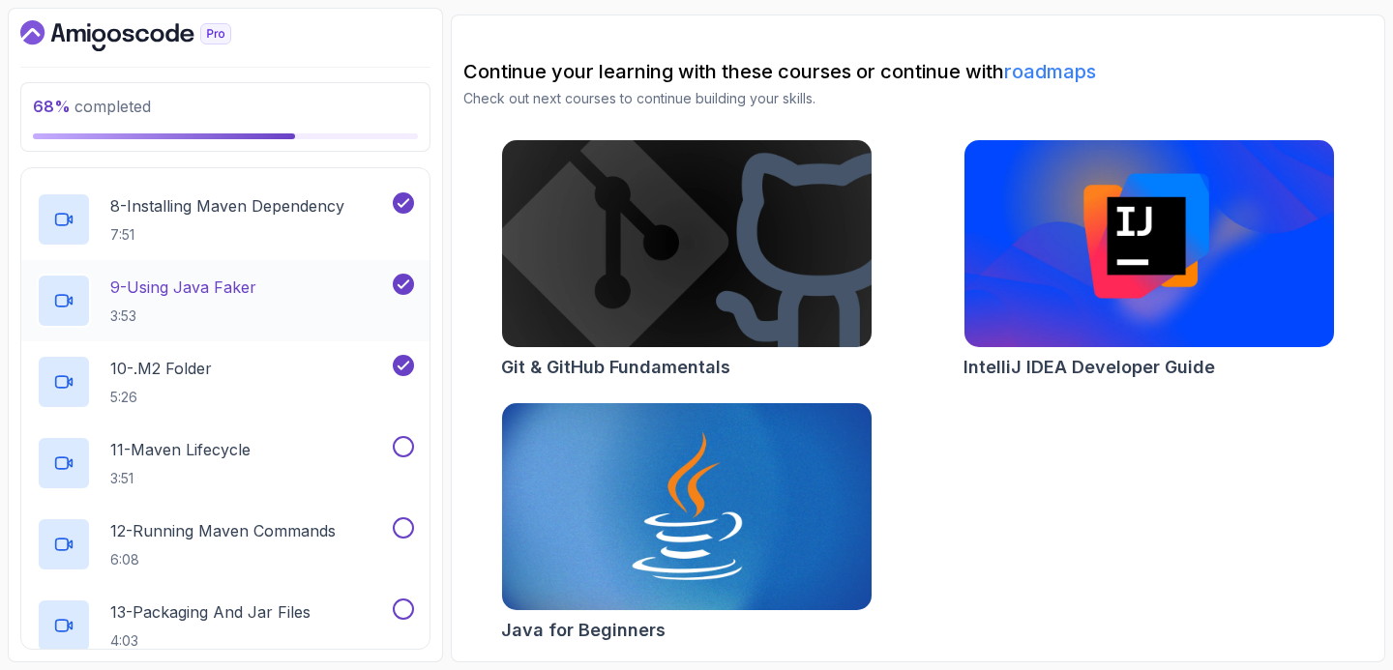
scroll to position [689, 0]
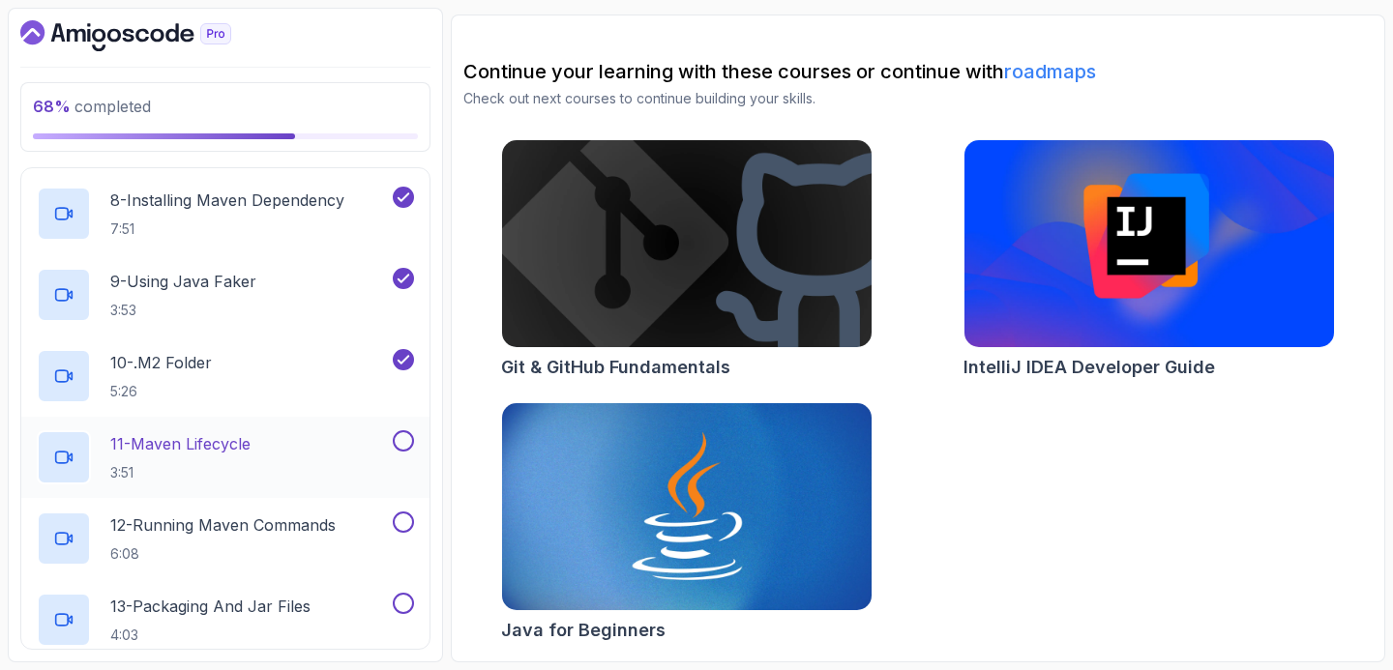
click at [297, 449] on div "11 - Maven Lifecycle 3:51" at bounding box center [213, 457] width 352 height 54
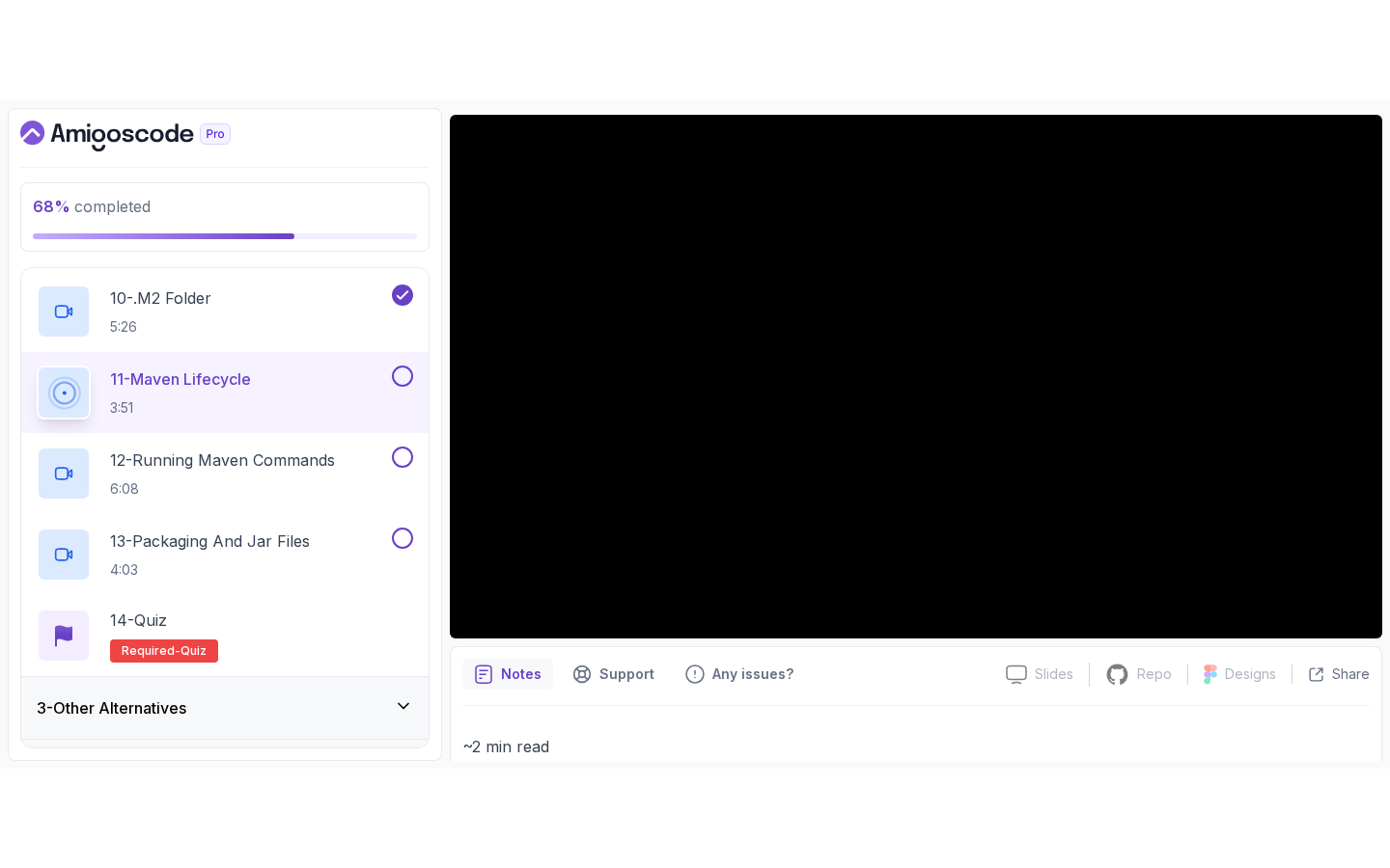
scroll to position [855, 0]
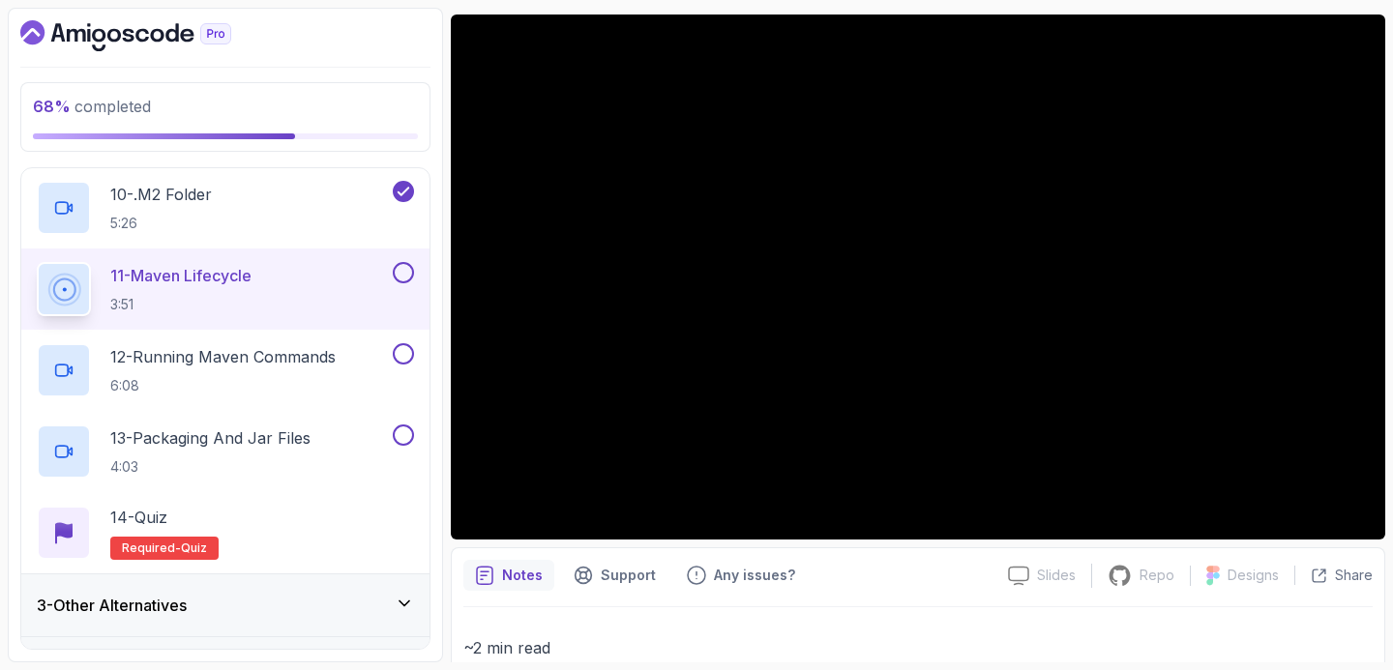
click at [409, 269] on button at bounding box center [403, 272] width 21 height 21
click at [373, 365] on div "12 - Running Maven Commands 6:08" at bounding box center [213, 370] width 352 height 54
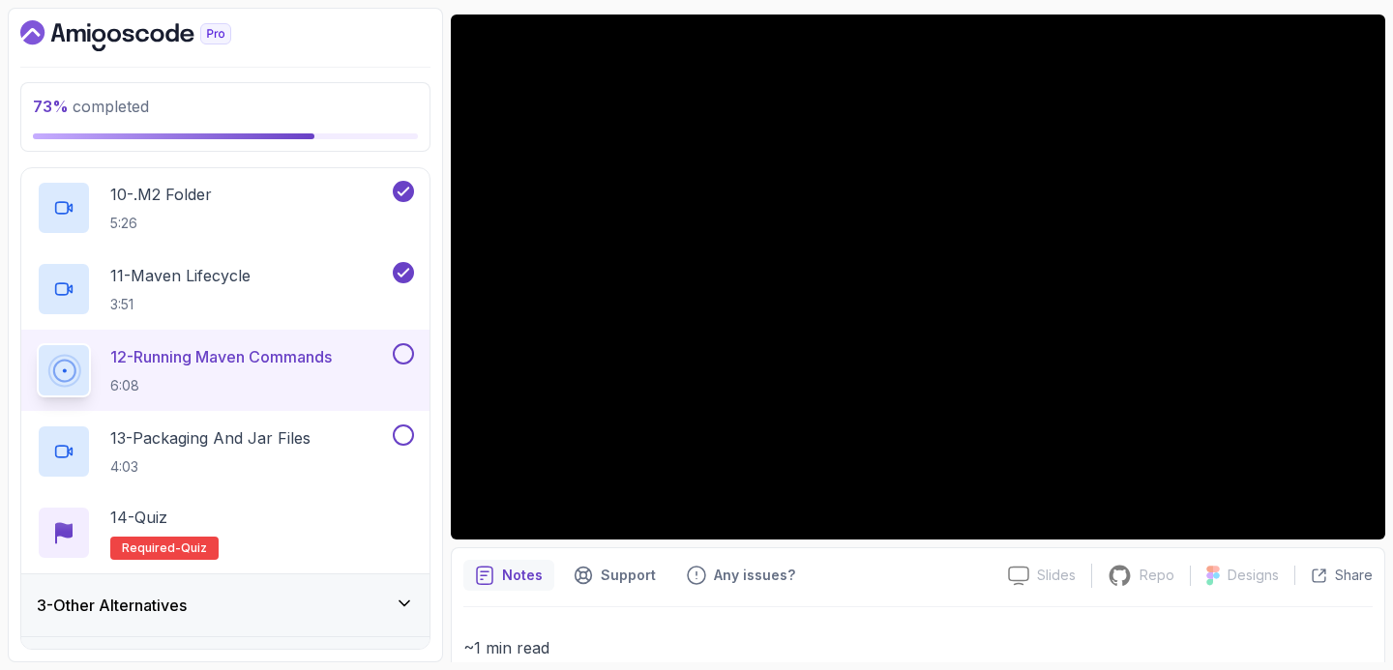
click at [37, 343] on button "12 - Running Maven Commands 6:08" at bounding box center [225, 370] width 377 height 54
click at [363, 436] on div "13 - Packaging And Jar Files 4:03" at bounding box center [213, 452] width 352 height 54
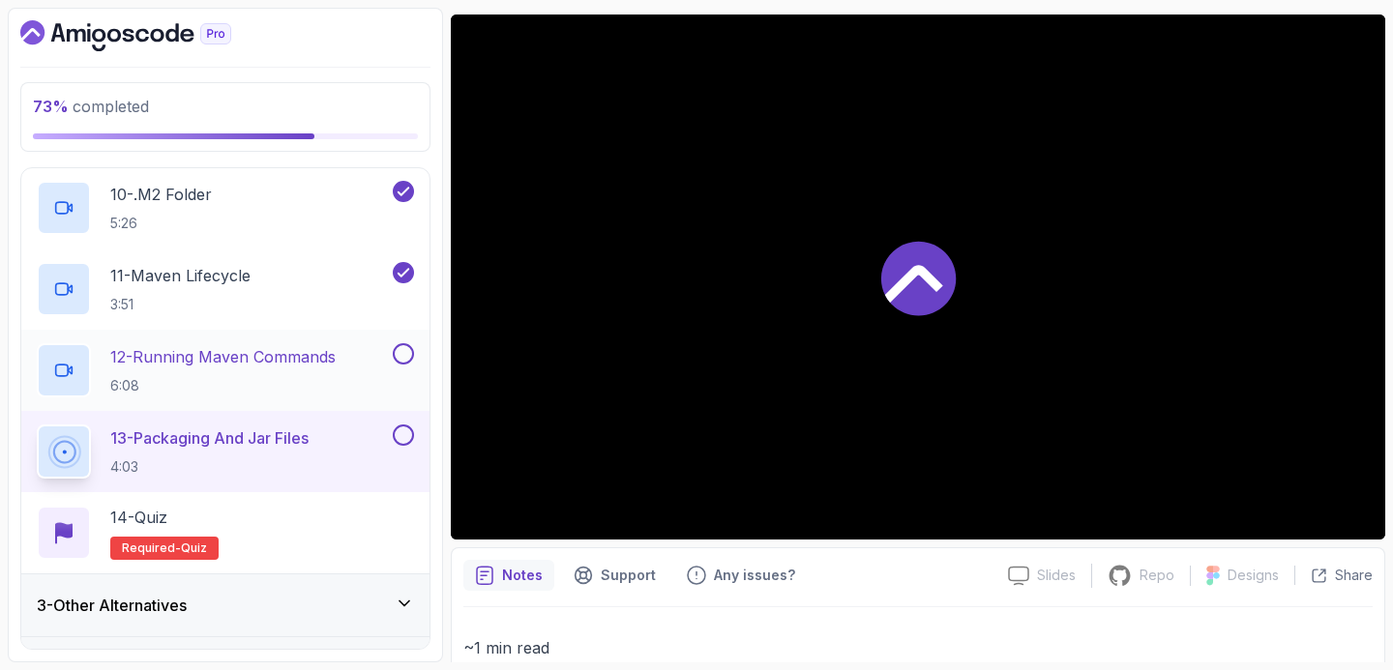
click at [406, 355] on button at bounding box center [403, 353] width 21 height 21
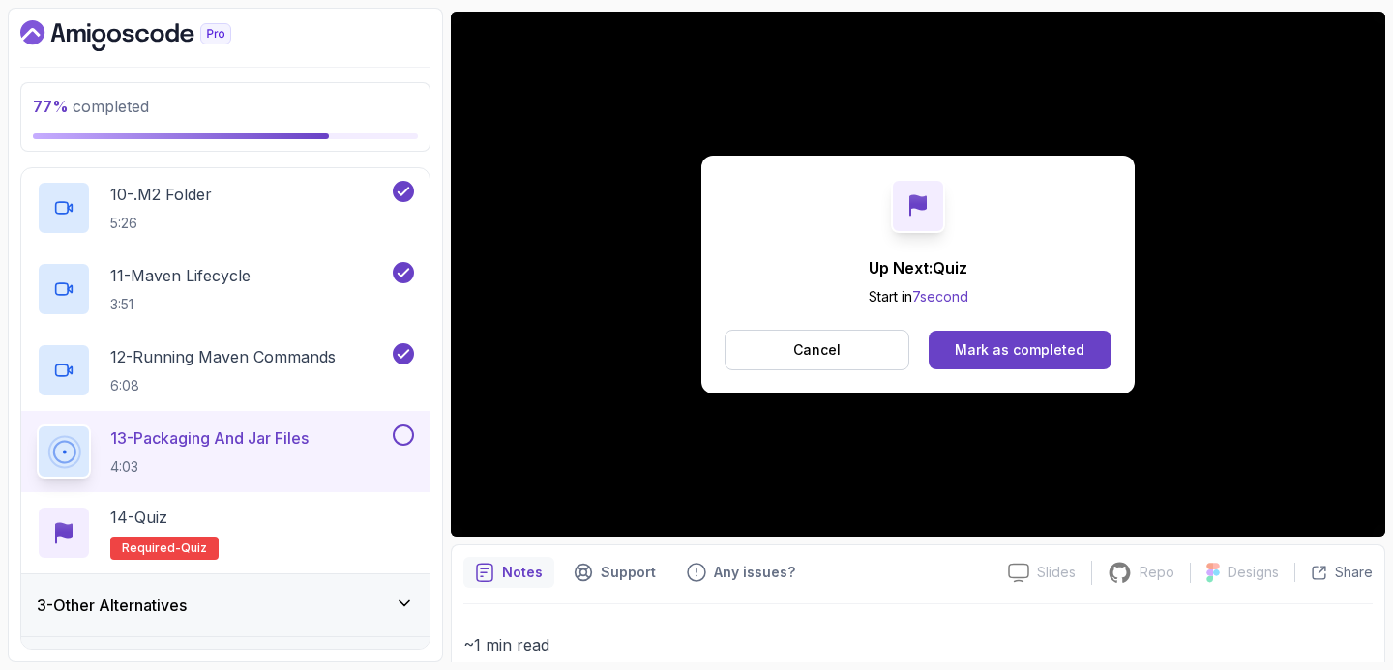
scroll to position [161, 0]
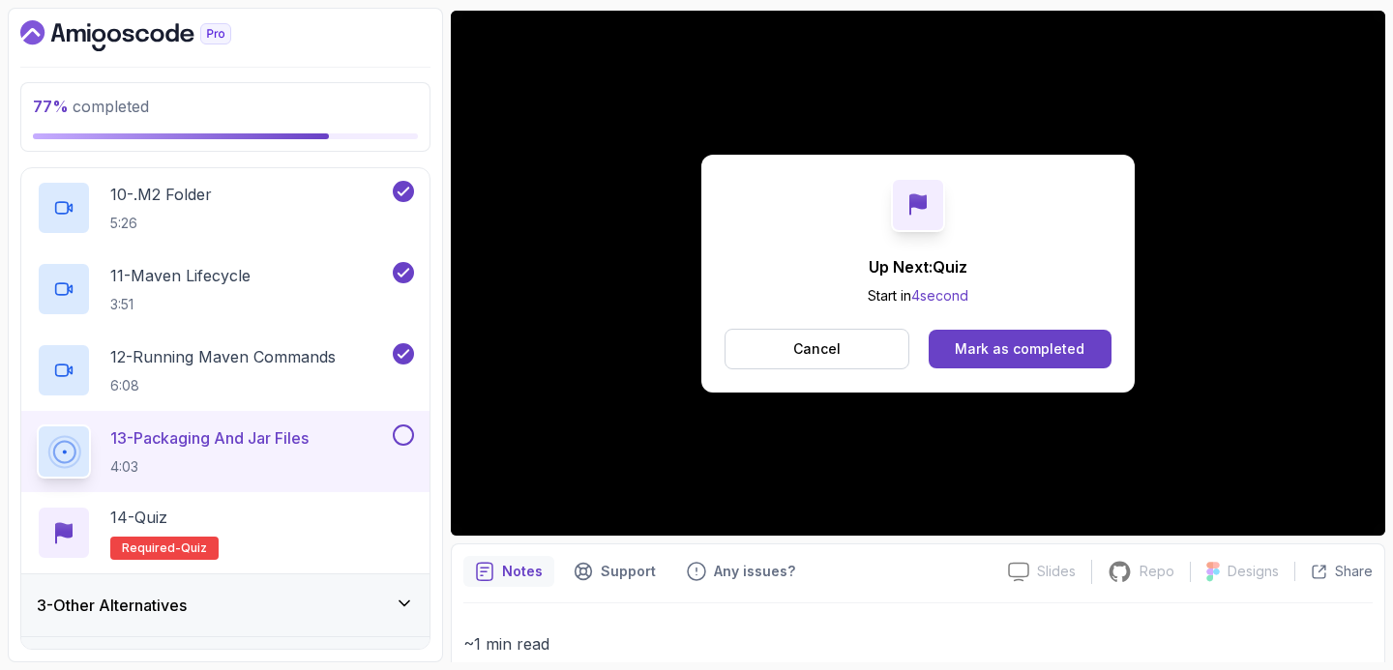
click at [396, 433] on button at bounding box center [403, 435] width 21 height 21
click at [350, 497] on div "14 - Quiz Required- quiz" at bounding box center [225, 532] width 408 height 81
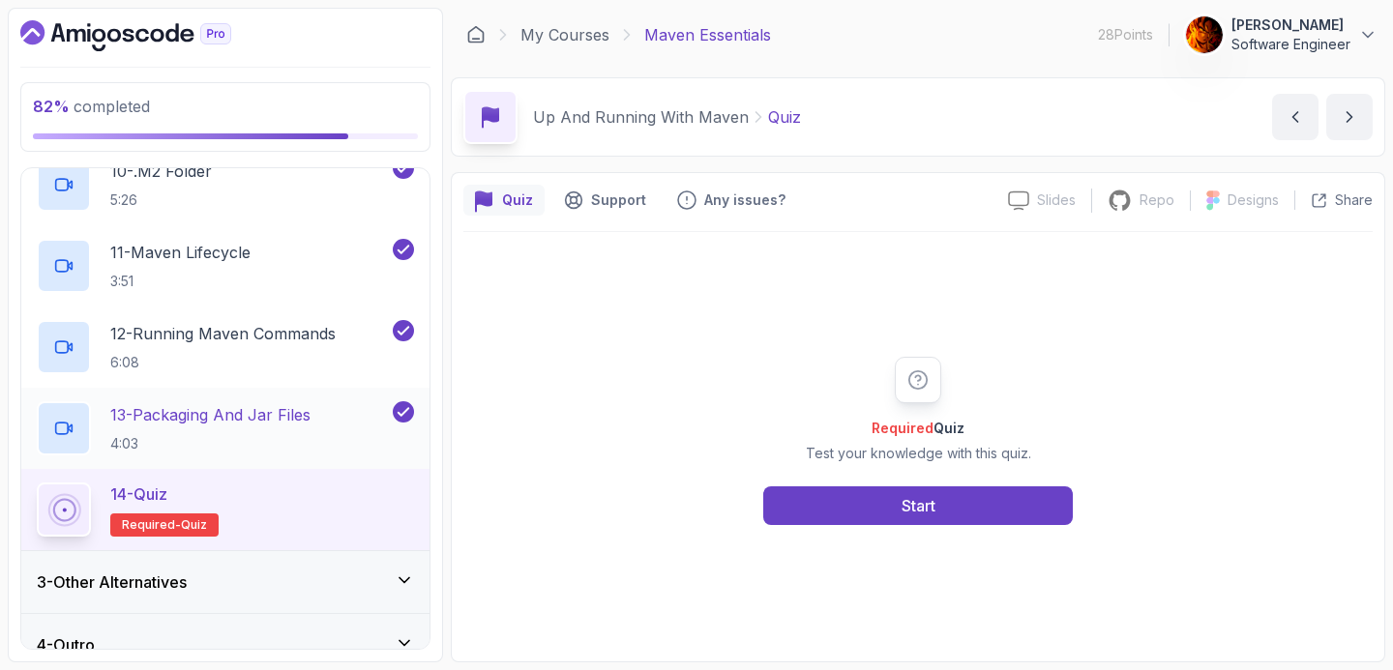
scroll to position [907, 0]
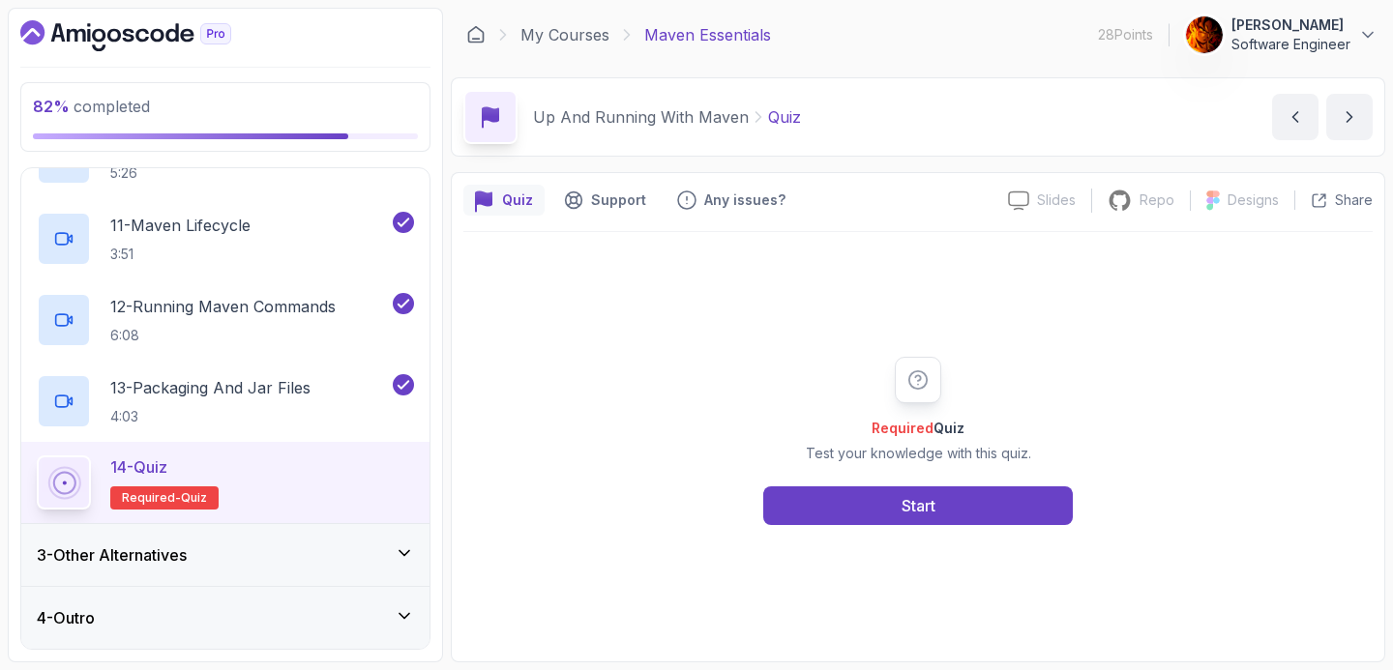
click at [288, 535] on div "3 - Other Alternatives" at bounding box center [225, 555] width 408 height 62
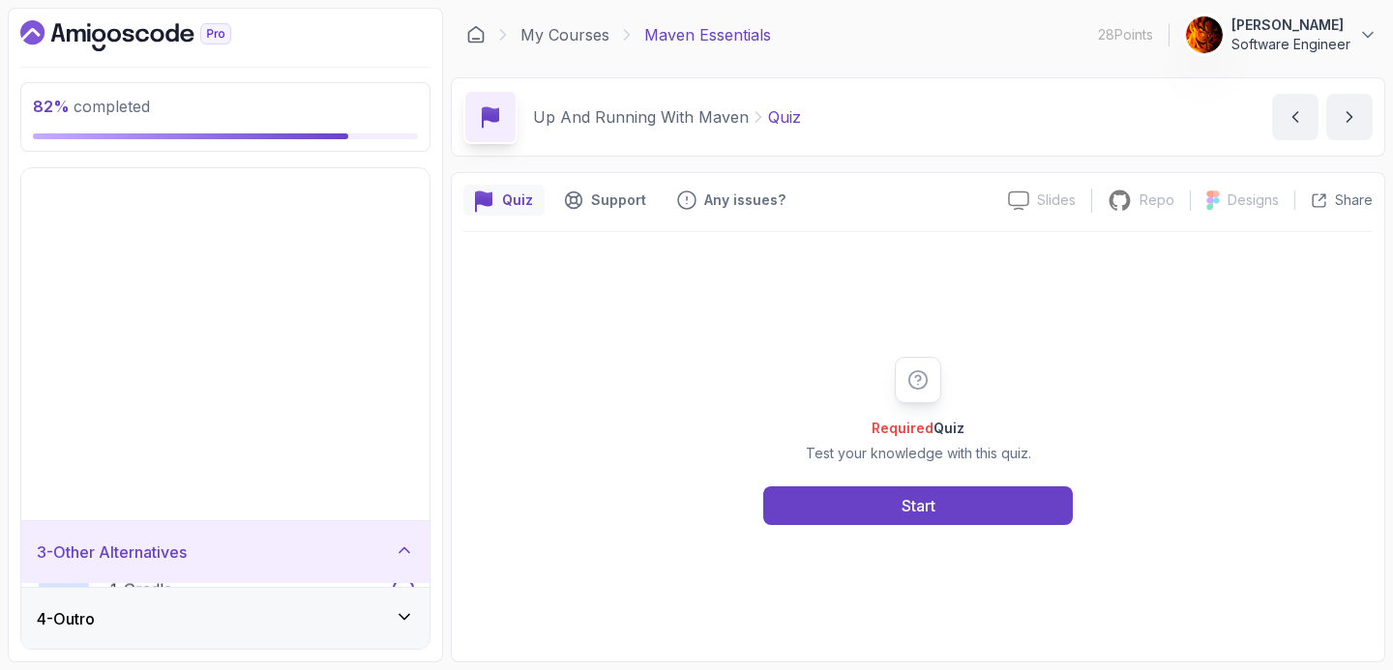
scroll to position [0, 0]
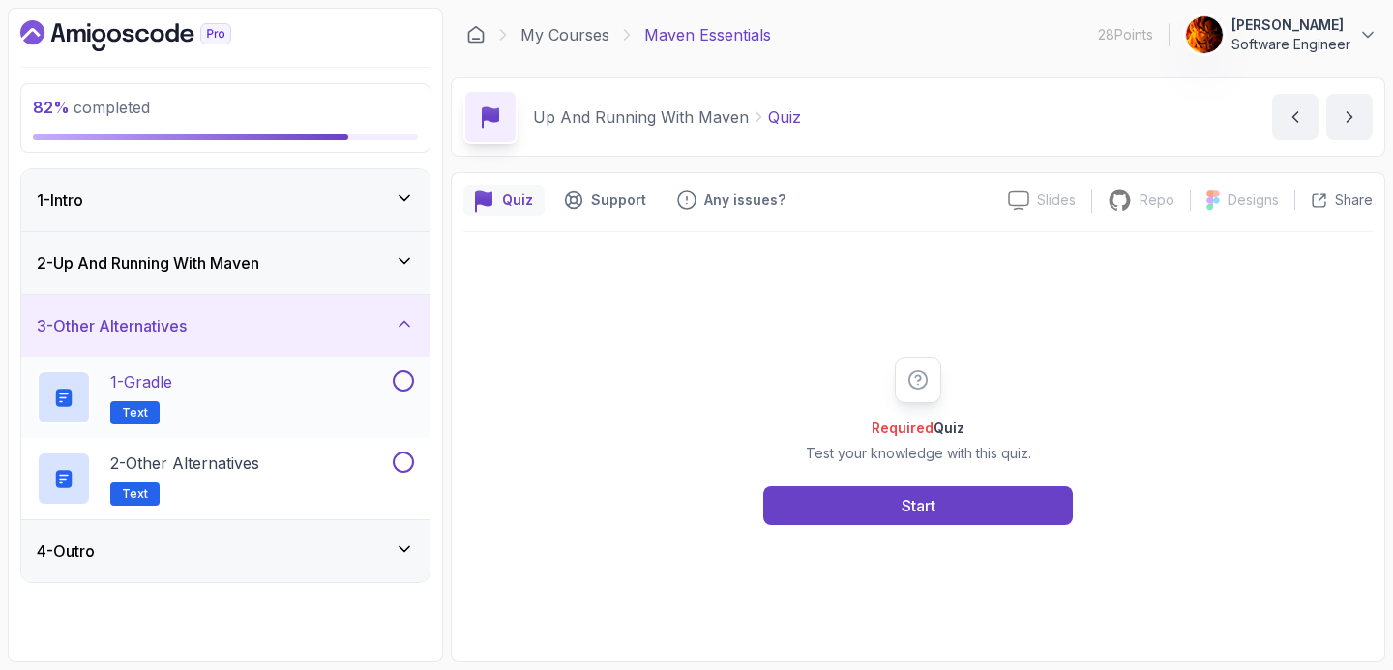
click at [308, 403] on div "1 - Gradle Text" at bounding box center [213, 397] width 352 height 54
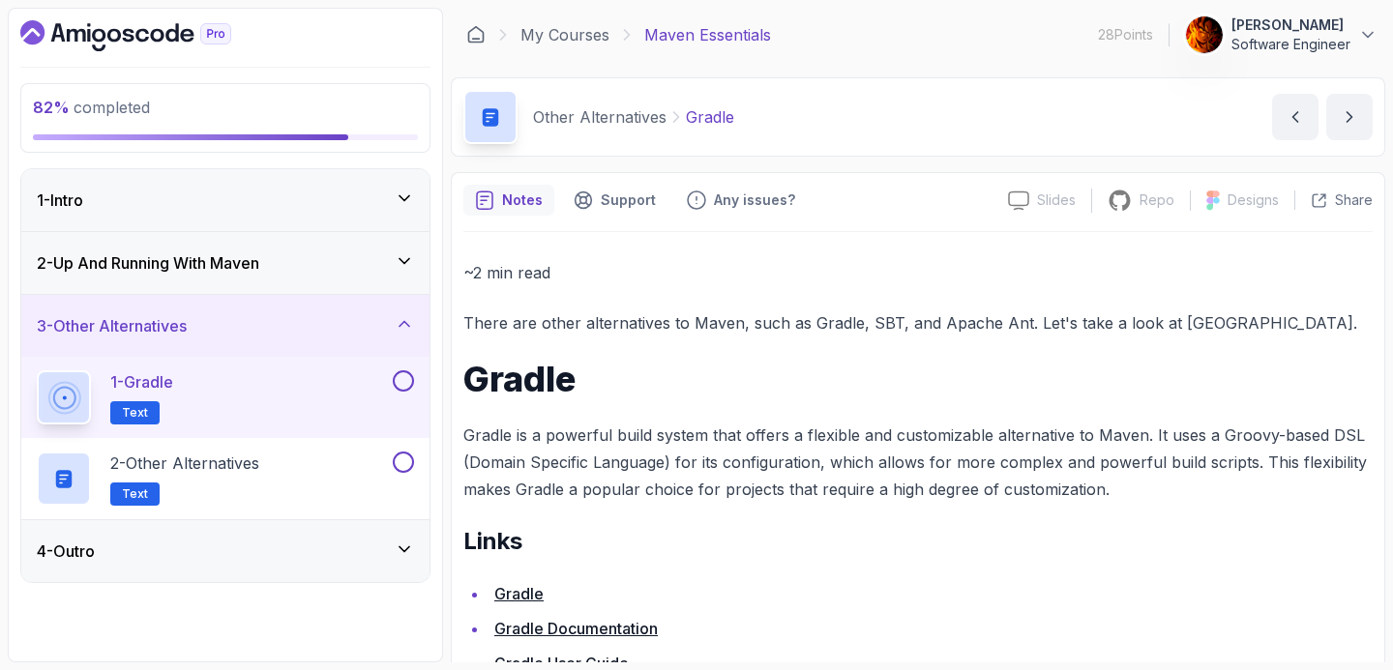
click at [403, 380] on button at bounding box center [403, 380] width 21 height 21
click at [405, 459] on button at bounding box center [403, 462] width 21 height 21
click at [304, 543] on div "4 - Outro" at bounding box center [225, 551] width 377 height 23
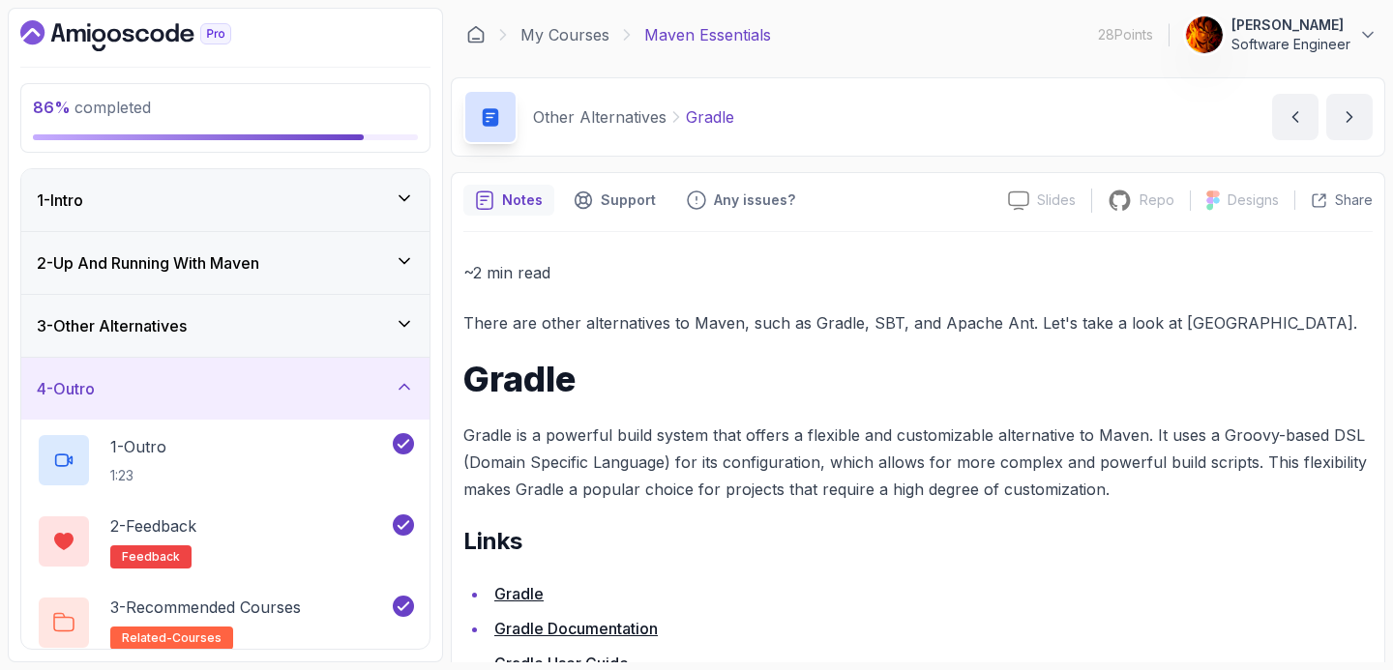
click at [287, 344] on div "3 - Other Alternatives" at bounding box center [225, 326] width 408 height 62
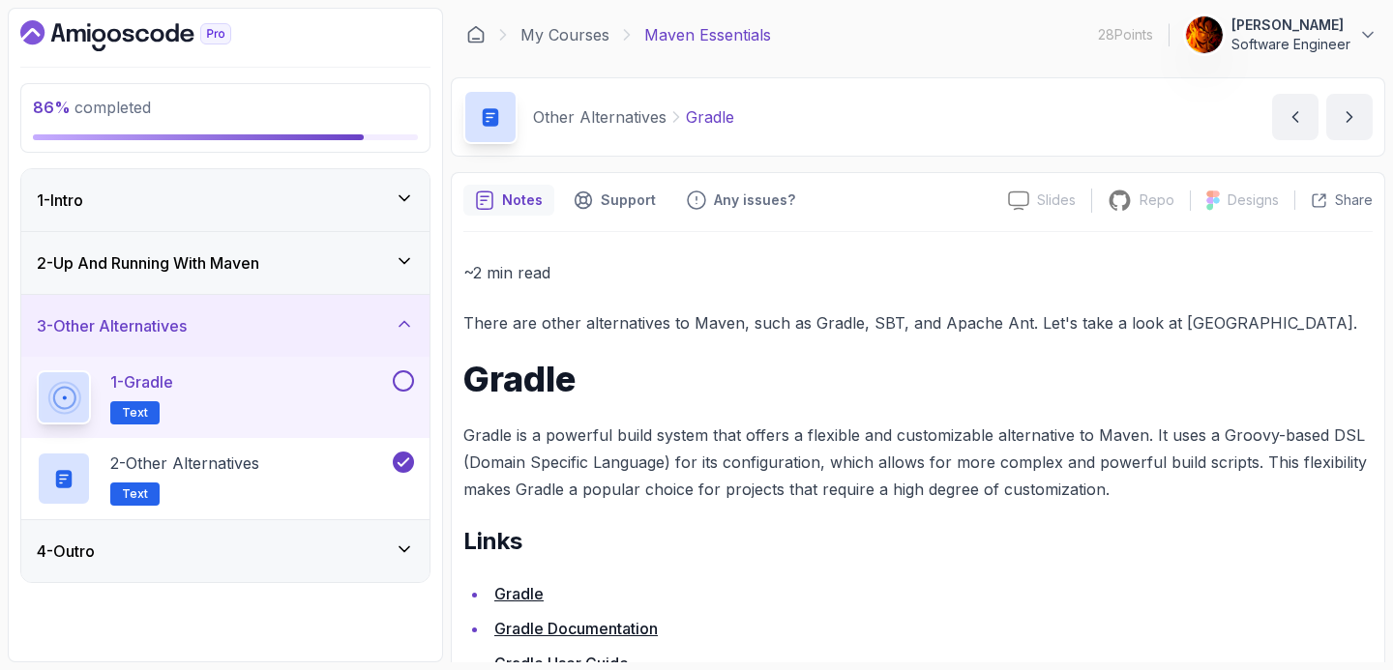
click at [398, 374] on button at bounding box center [403, 380] width 21 height 21
click at [340, 270] on div "2 - Up And Running With Maven" at bounding box center [225, 262] width 377 height 23
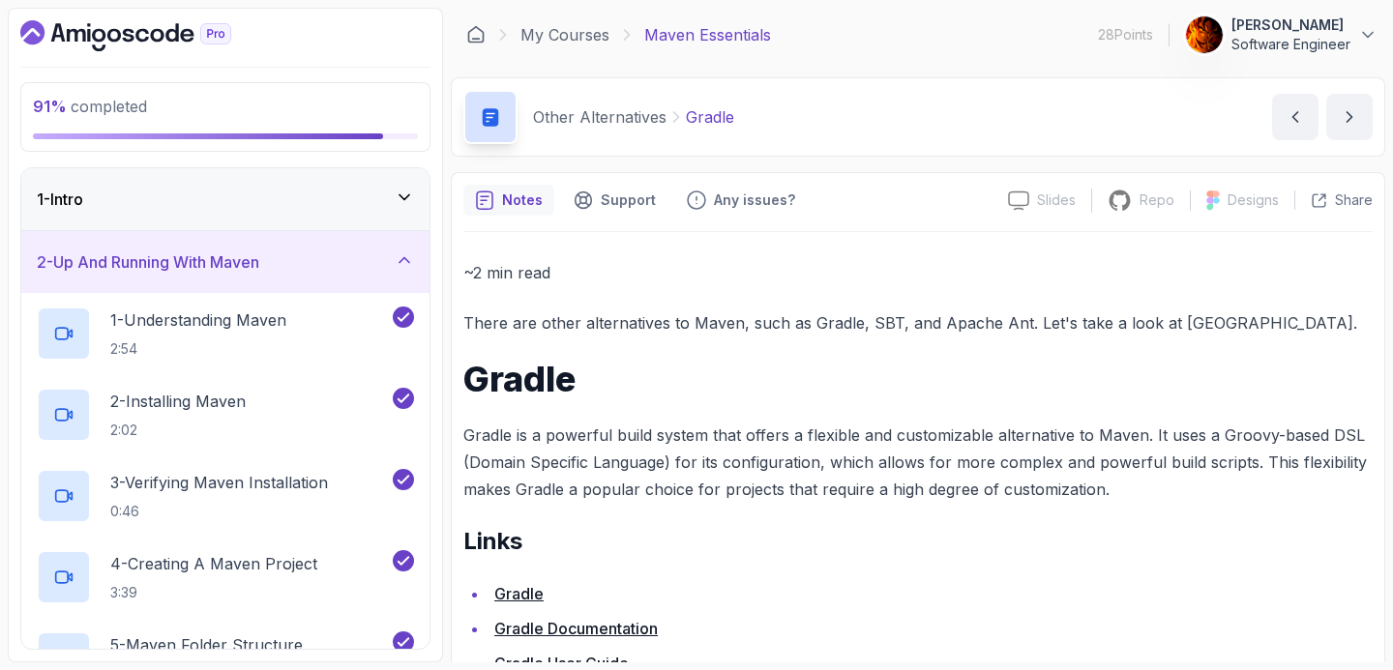
click at [328, 213] on div "1 - Intro" at bounding box center [225, 199] width 408 height 62
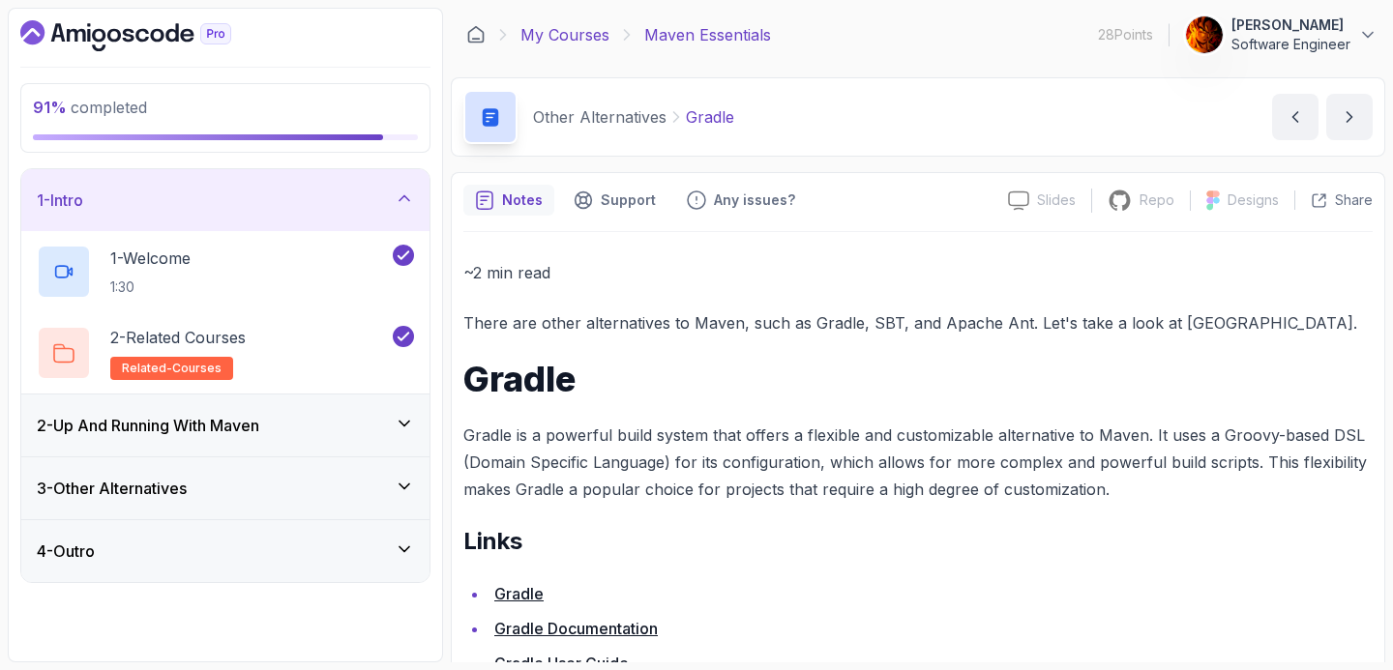
click at [585, 34] on link "My Courses" at bounding box center [564, 34] width 89 height 23
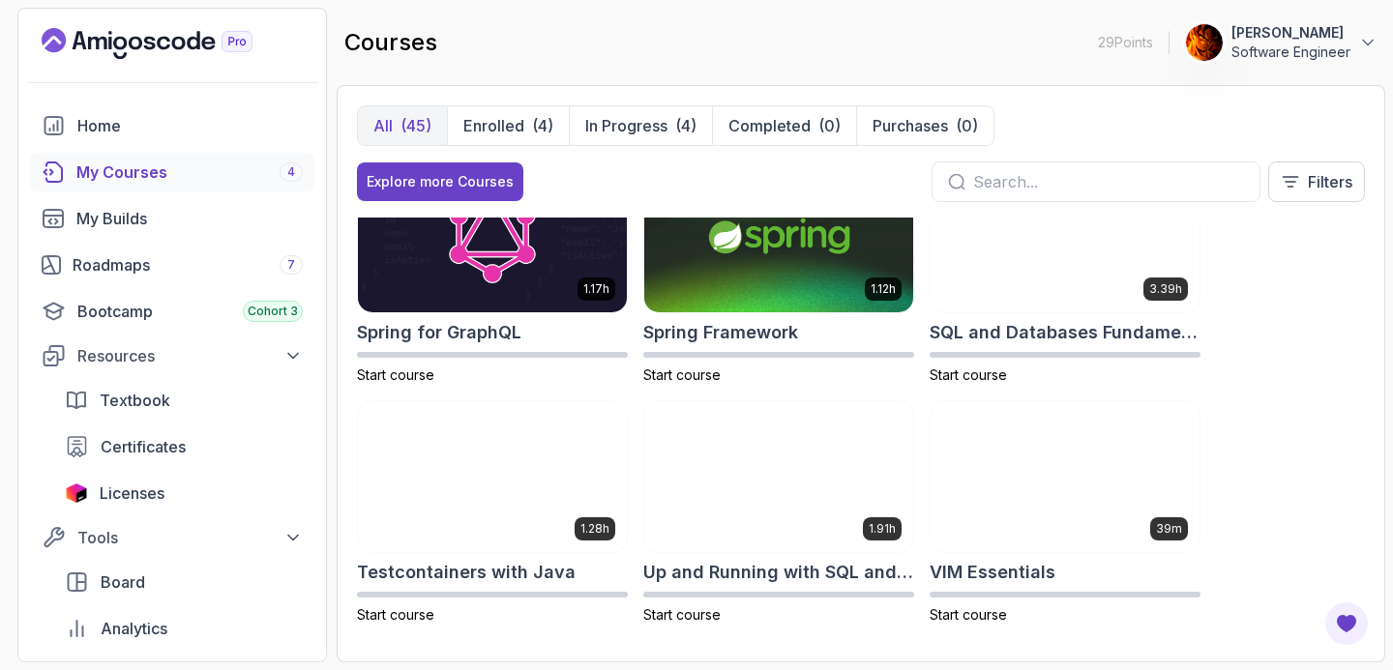
scroll to position [3173, 0]
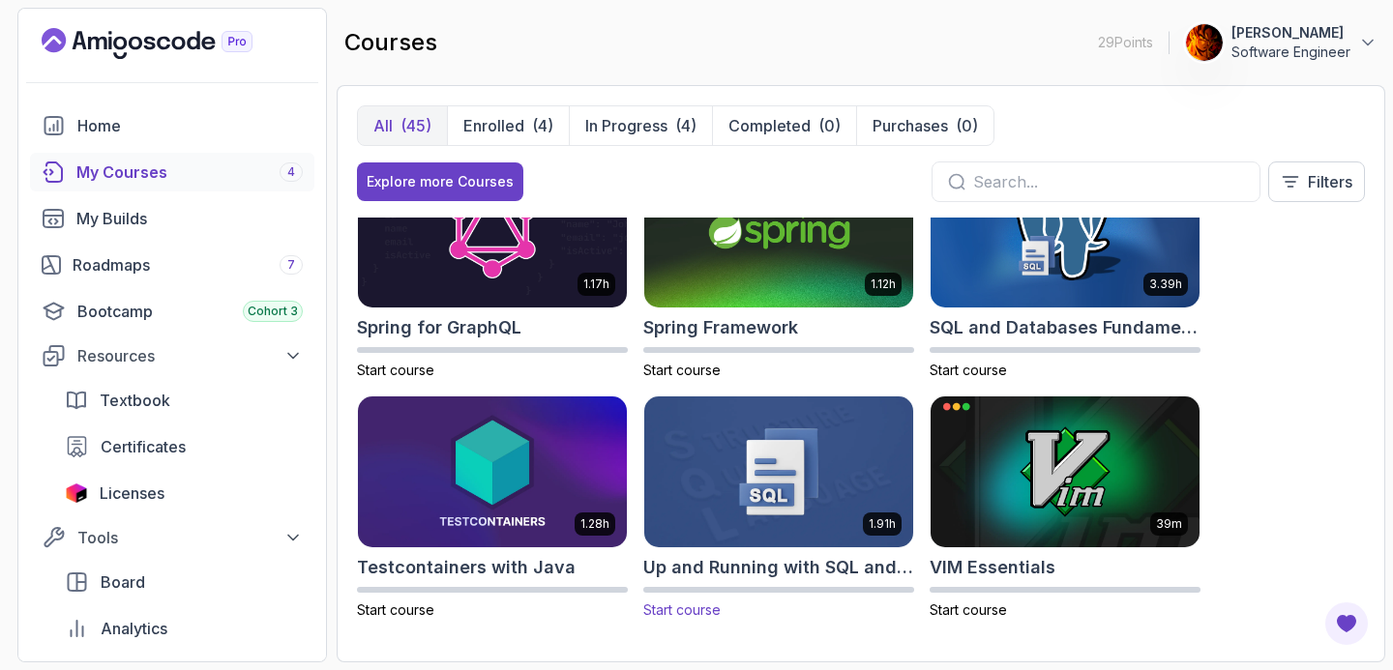
click at [815, 425] on img at bounding box center [778, 472] width 282 height 158
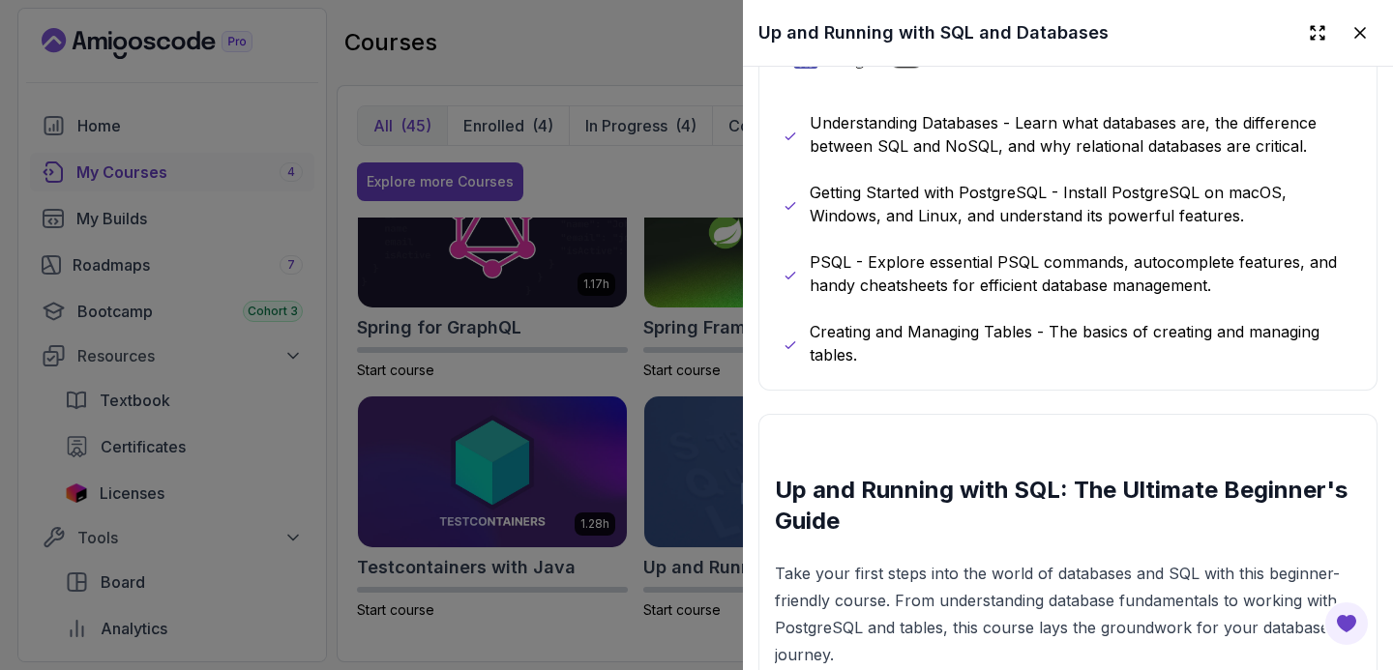
scroll to position [1104, 0]
click at [1350, 31] on icon at bounding box center [1359, 32] width 19 height 19
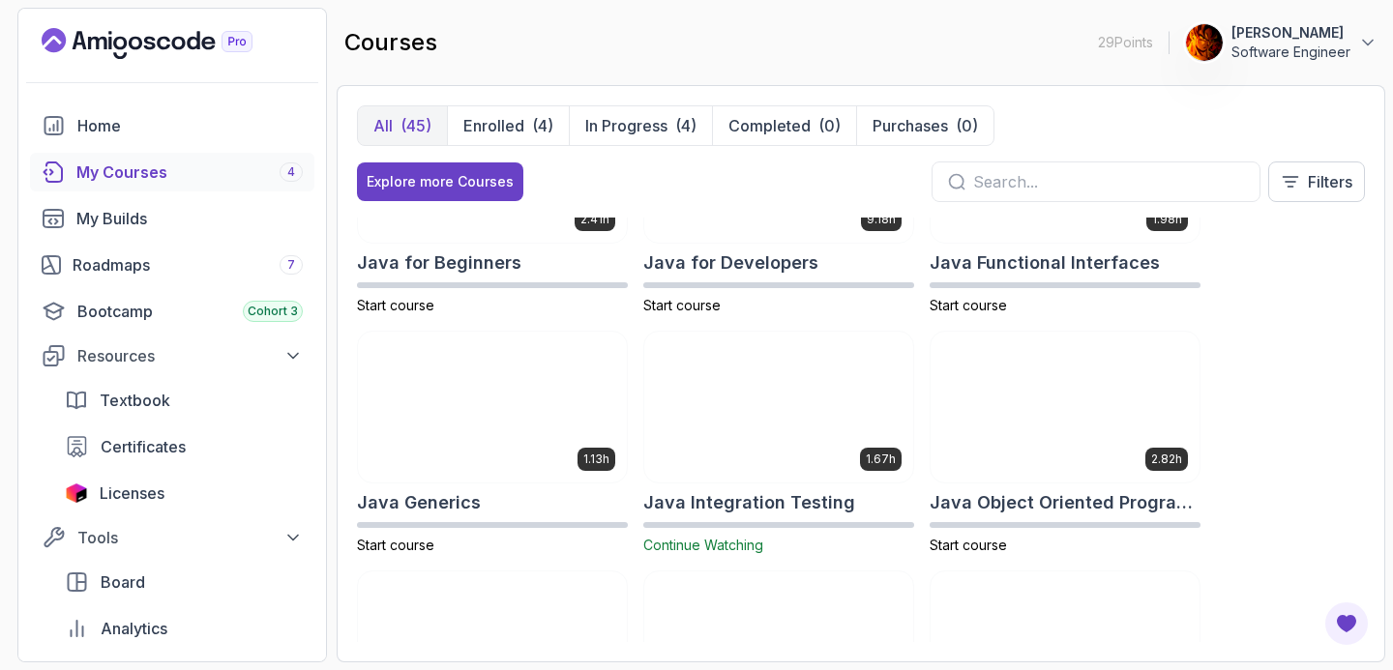
scroll to position [1318, 0]
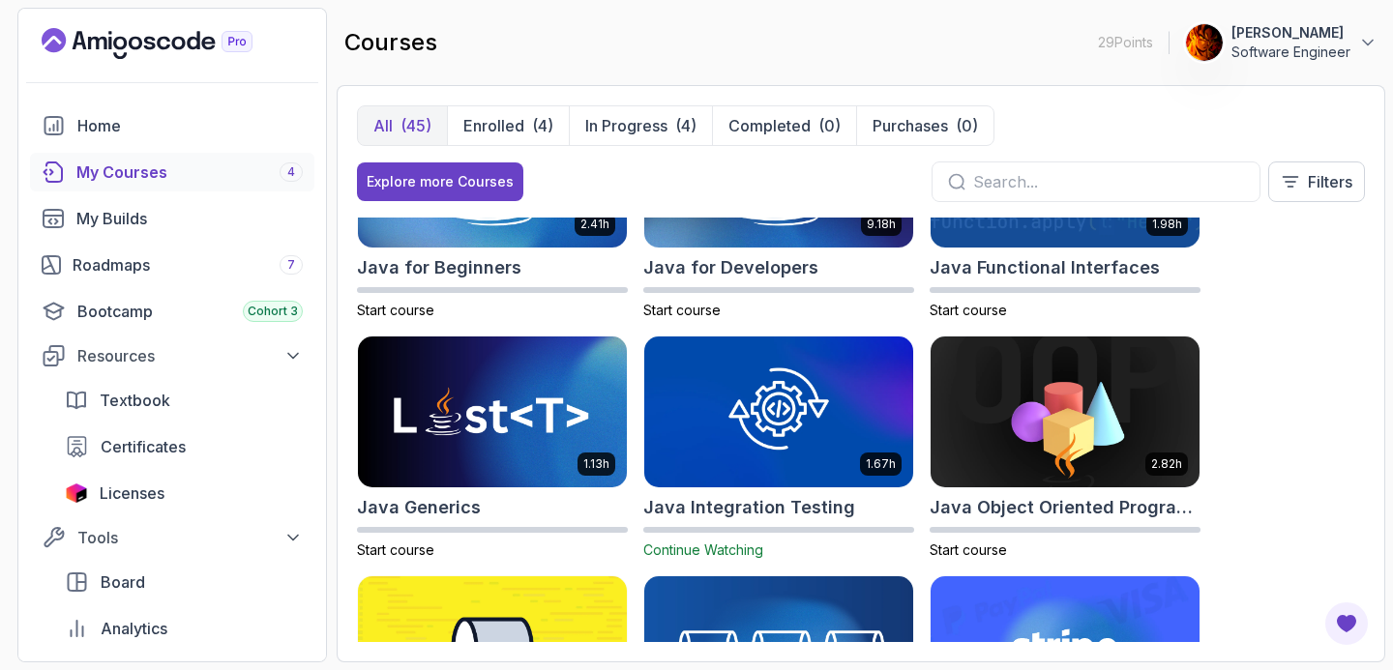
click at [831, 382] on img at bounding box center [778, 412] width 282 height 158
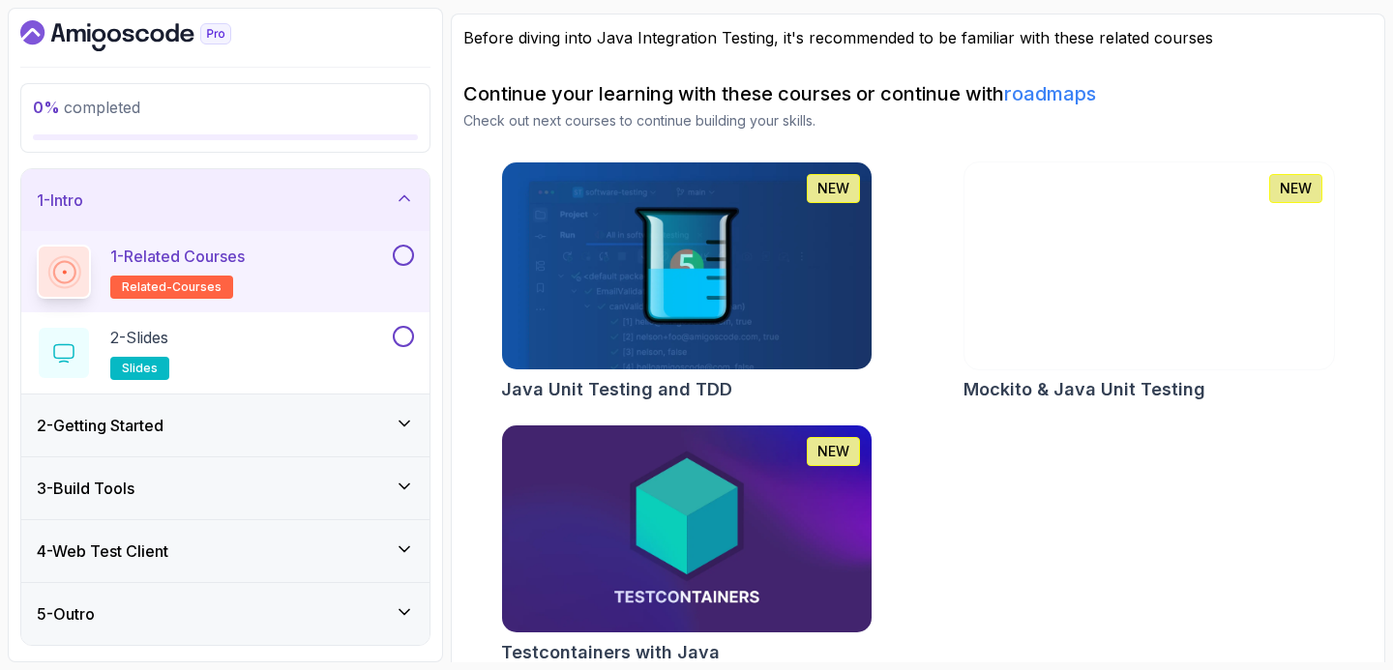
scroll to position [181, 0]
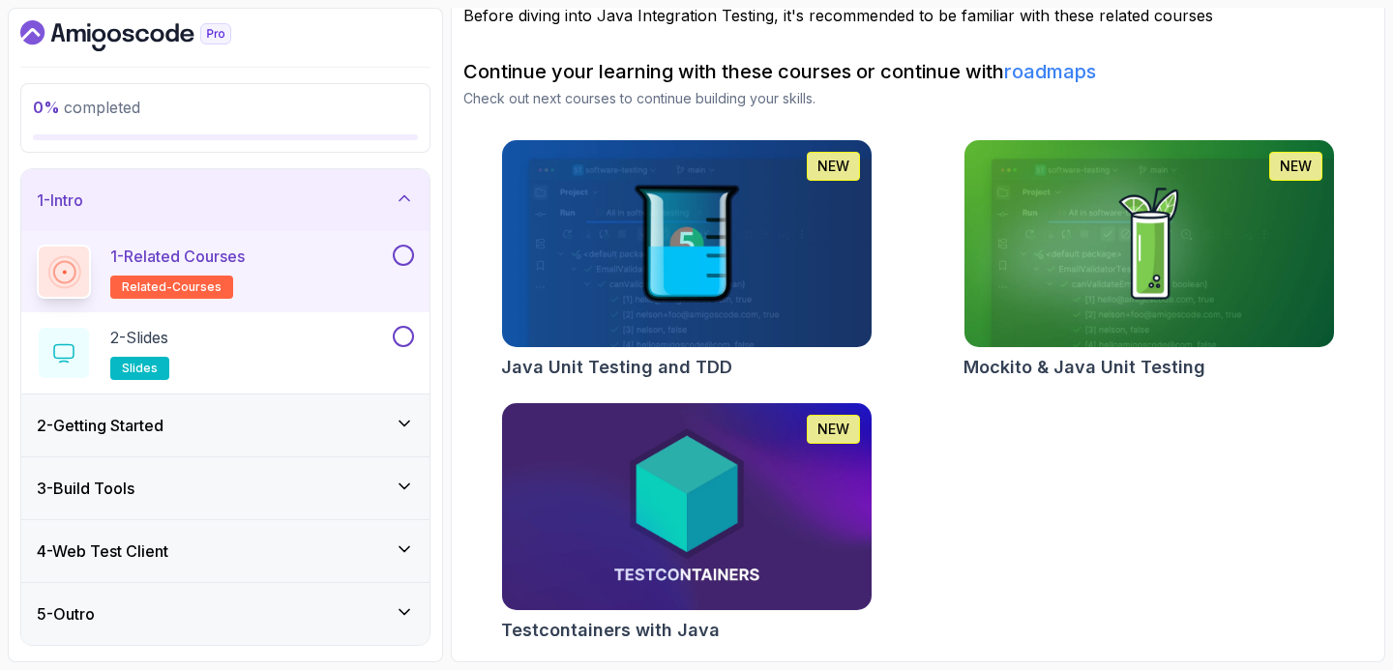
click at [308, 427] on div "2 - Getting Started" at bounding box center [225, 425] width 377 height 23
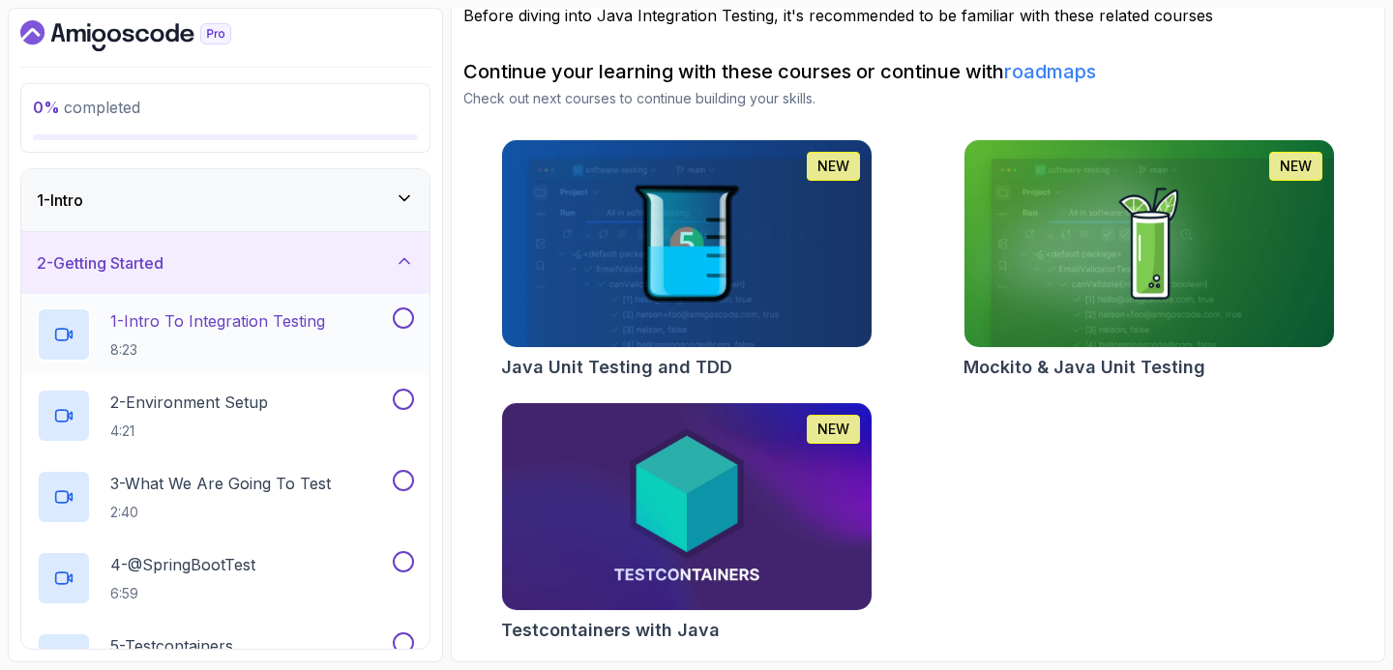
click at [382, 322] on div "1 - Intro To Integration Testing 8:23" at bounding box center [213, 335] width 352 height 54
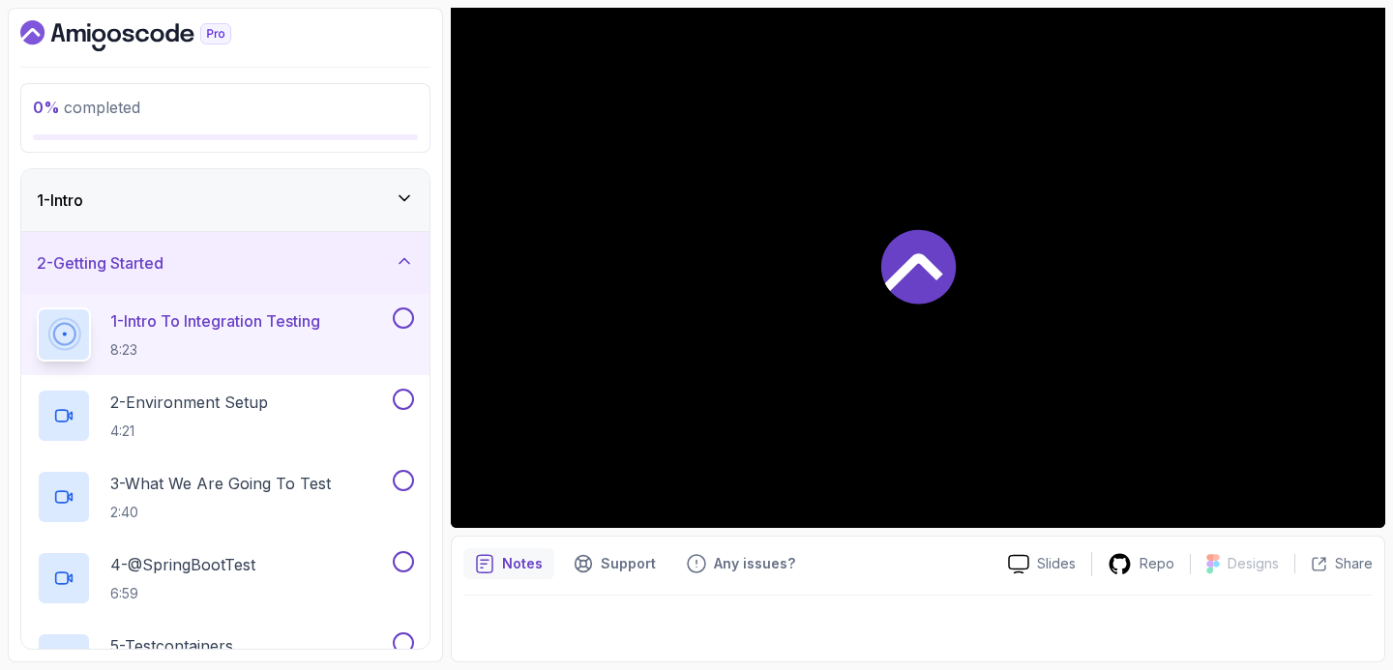
scroll to position [169, 0]
click at [409, 311] on button at bounding box center [403, 318] width 21 height 21
click at [1129, 558] on icon at bounding box center [1119, 563] width 21 height 20
